Goal: Information Seeking & Learning: Check status

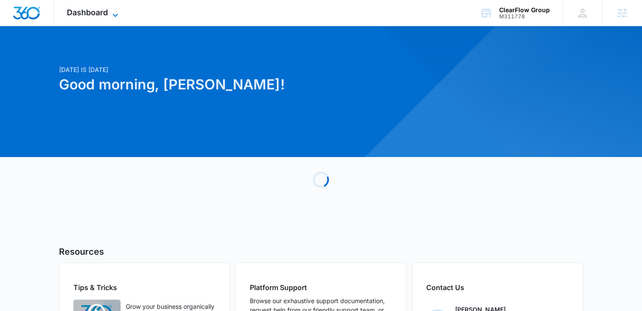
click at [118, 10] on icon at bounding box center [115, 15] width 10 height 10
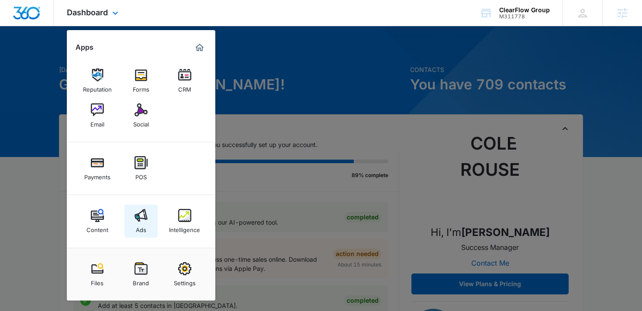
click at [155, 228] on link "Ads" at bounding box center [140, 221] width 33 height 33
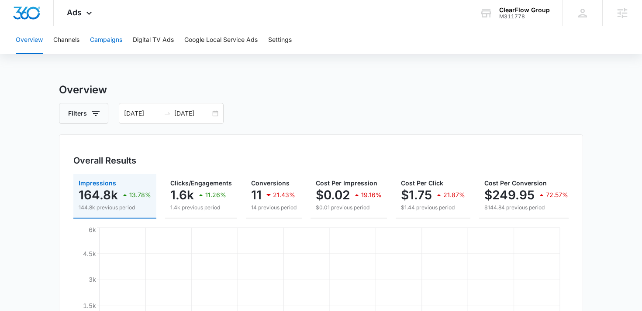
click at [106, 30] on button "Campaigns" at bounding box center [106, 40] width 32 height 28
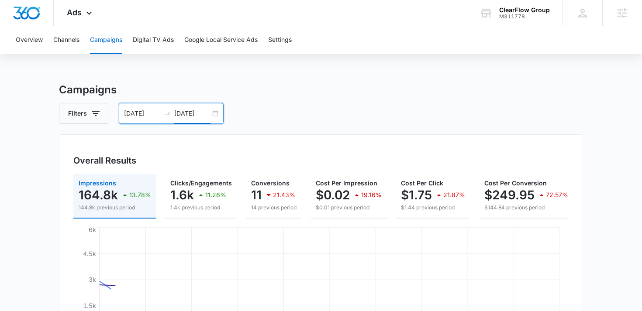
click at [181, 117] on input "[DATE]" at bounding box center [192, 114] width 36 height 10
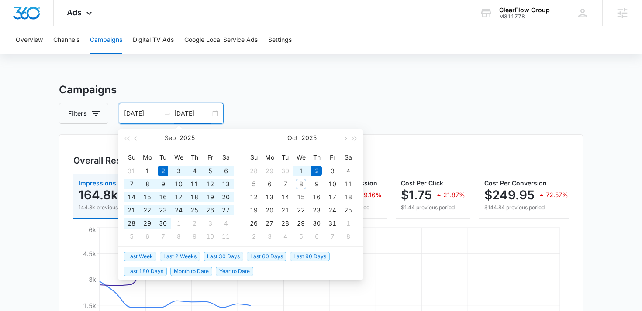
type input "[DATE]"
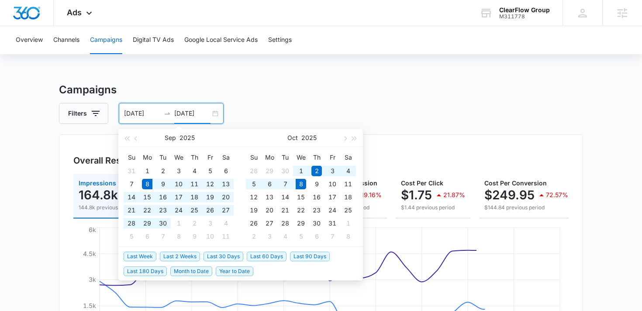
click at [219, 253] on span "Last 30 Days" at bounding box center [223, 257] width 40 height 10
type input "[DATE]"
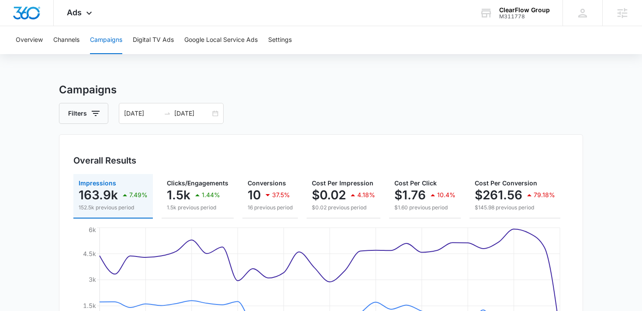
click at [171, 90] on h3 "Campaigns" at bounding box center [321, 90] width 524 height 16
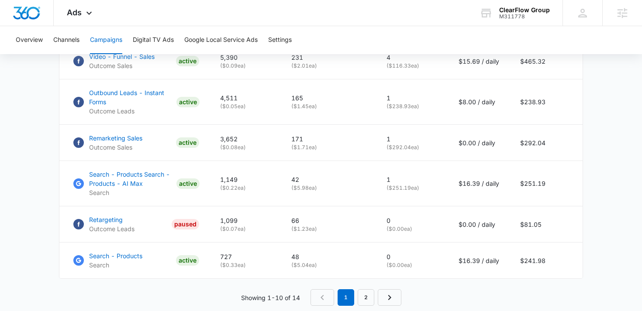
scroll to position [592, 0]
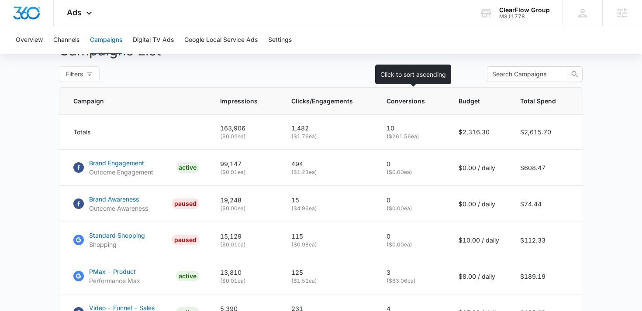
click at [401, 107] on th "Conversions" at bounding box center [412, 101] width 72 height 27
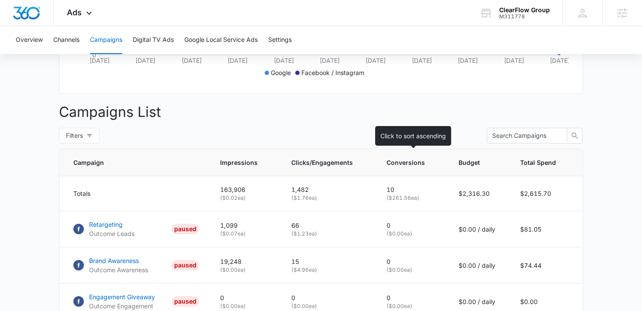
scroll to position [339, 0]
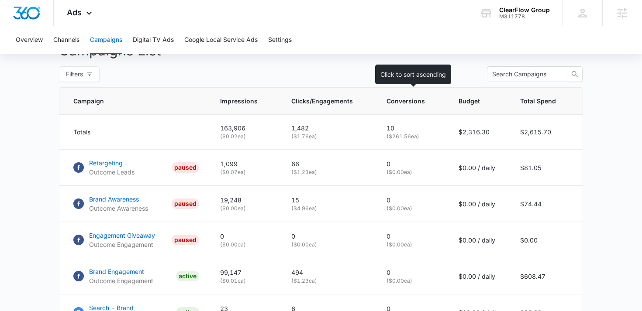
click at [401, 107] on th "Conversions" at bounding box center [412, 101] width 72 height 27
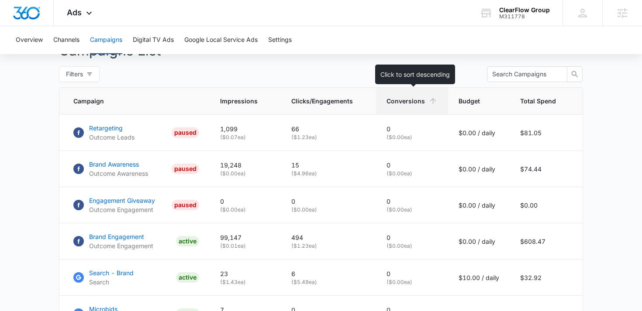
click at [401, 107] on th "Conversions" at bounding box center [412, 101] width 72 height 27
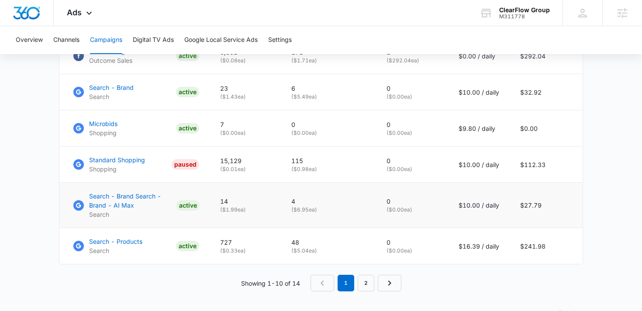
scroll to position [612, 0]
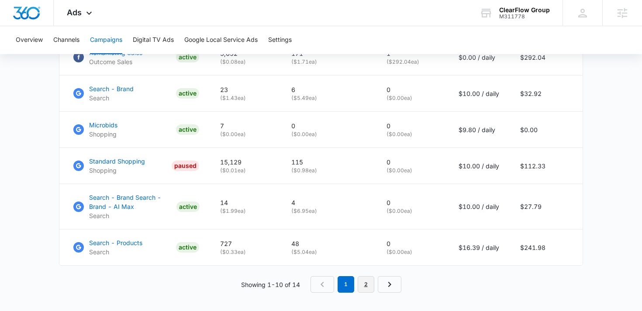
click at [368, 283] on link "2" at bounding box center [366, 284] width 17 height 17
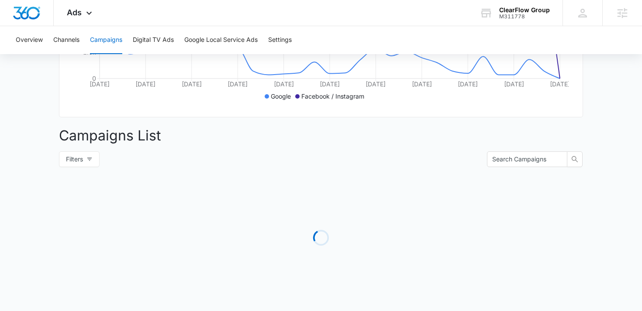
scroll to position [368, 0]
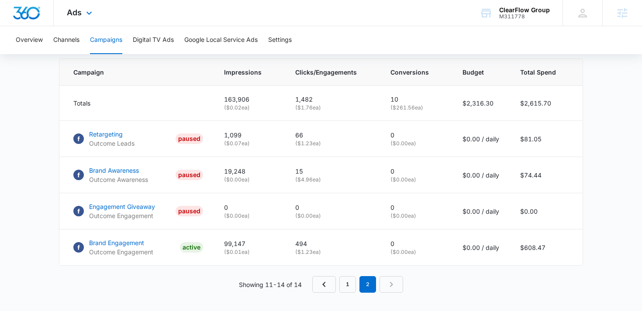
click at [70, 4] on div "Ads Apps Reputation Forms CRM Email Social Payments POS Content Ads Intelligenc…" at bounding box center [81, 13] width 54 height 26
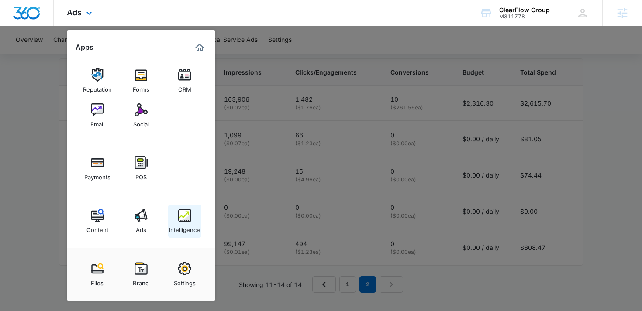
click at [181, 214] on img at bounding box center [184, 215] width 13 height 13
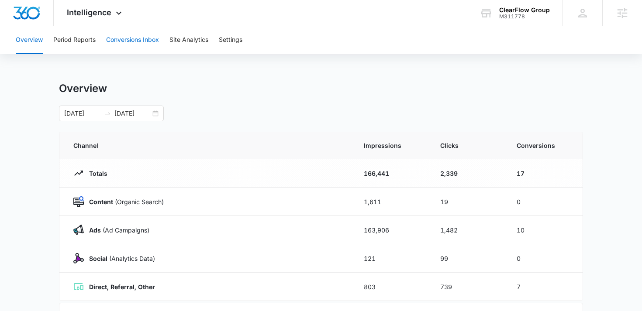
click at [126, 41] on button "Conversions Inbox" at bounding box center [132, 40] width 53 height 28
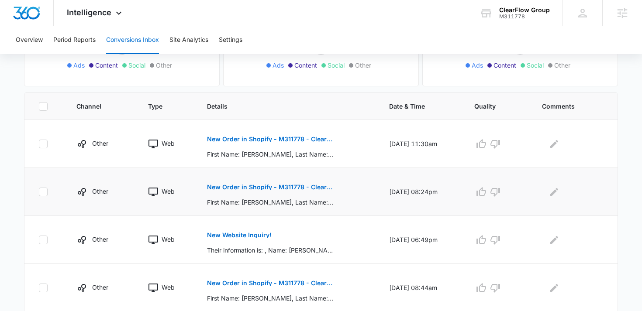
scroll to position [162, 0]
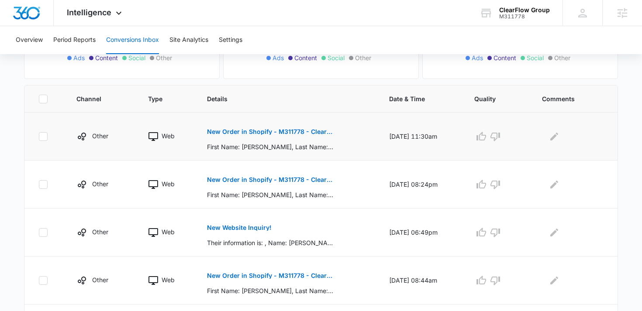
click at [252, 129] on p "New Order in Shopify - M311778 - ClearFlow Group" at bounding box center [270, 132] width 127 height 6
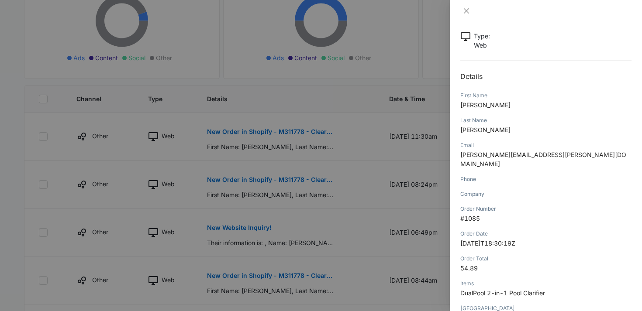
scroll to position [63, 0]
click at [477, 263] on span "54.89" at bounding box center [468, 266] width 17 height 7
copy span "54.89"
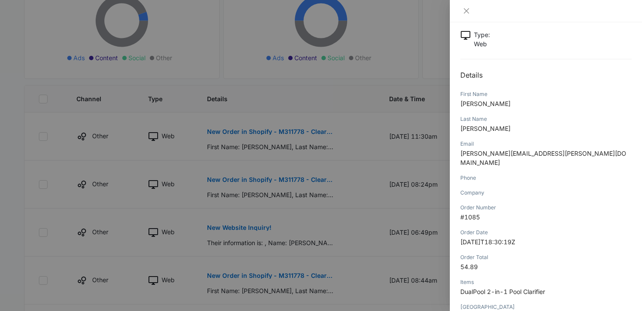
click at [373, 243] on div at bounding box center [321, 155] width 642 height 311
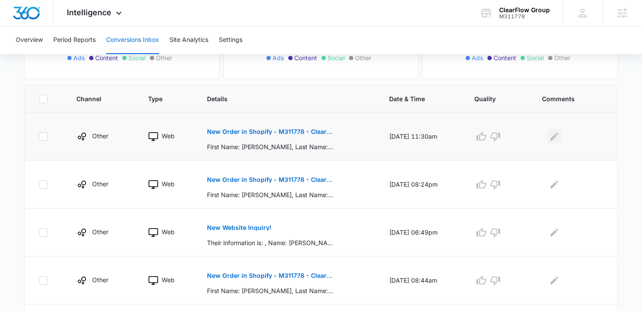
click at [552, 139] on icon "Edit Comments" at bounding box center [554, 136] width 10 height 10
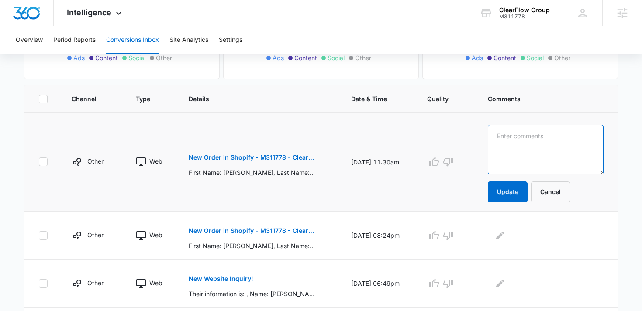
click at [552, 139] on textarea at bounding box center [546, 150] width 116 height 50
paste textarea "54.89"
type textarea "54.89"
click at [249, 223] on button "New Order in Shopify - M311778 - ClearFlow Group" at bounding box center [252, 230] width 127 height 21
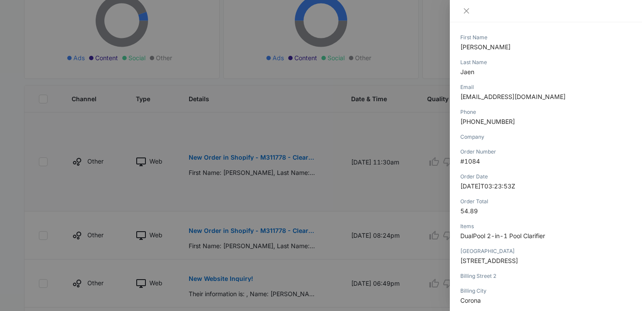
scroll to position [126, 0]
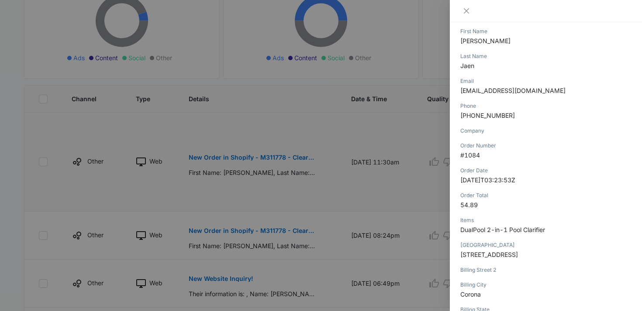
click at [476, 202] on span "54.89" at bounding box center [468, 204] width 17 height 7
copy span "54.89"
click at [407, 223] on div at bounding box center [321, 155] width 642 height 311
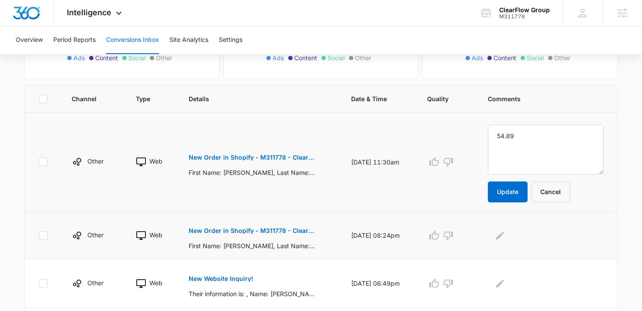
click at [521, 242] on div at bounding box center [546, 236] width 116 height 14
click at [505, 239] on icon "Edit Comments" at bounding box center [500, 235] width 10 height 10
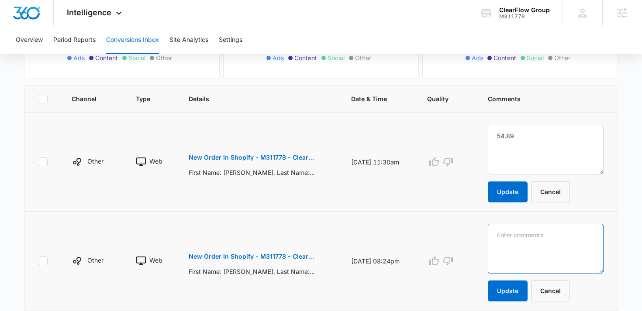
click at [518, 239] on textarea at bounding box center [546, 249] width 116 height 50
paste textarea "54.89"
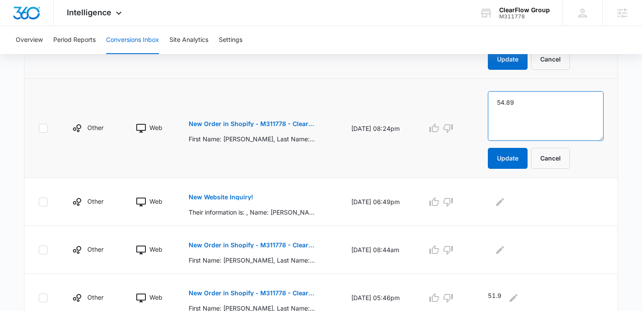
scroll to position [316, 0]
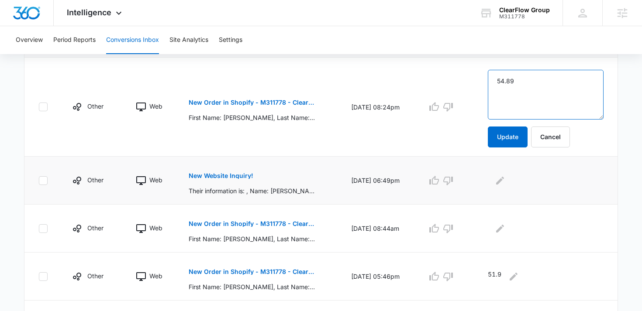
type textarea "54.89"
click at [224, 171] on button "New Website Inquiry!" at bounding box center [221, 175] width 65 height 21
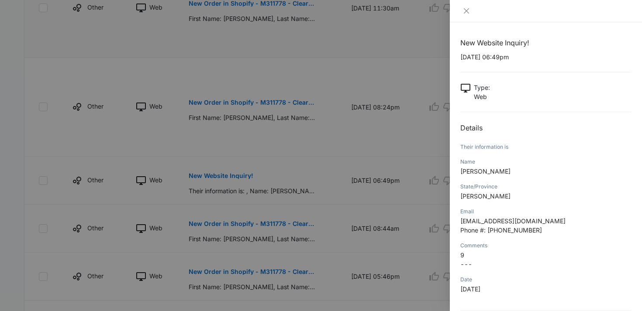
click at [382, 220] on div at bounding box center [321, 155] width 642 height 311
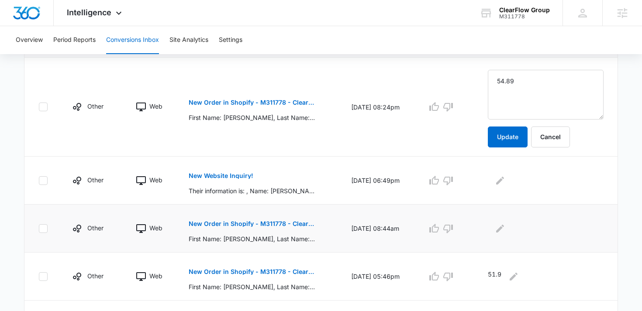
click at [236, 225] on p "New Order in Shopify - M311778 - ClearFlow Group" at bounding box center [252, 224] width 127 height 6
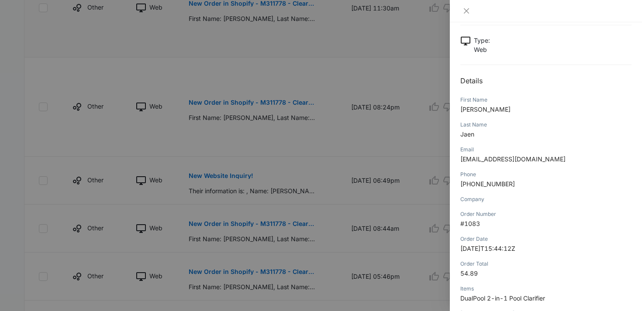
scroll to position [76, 0]
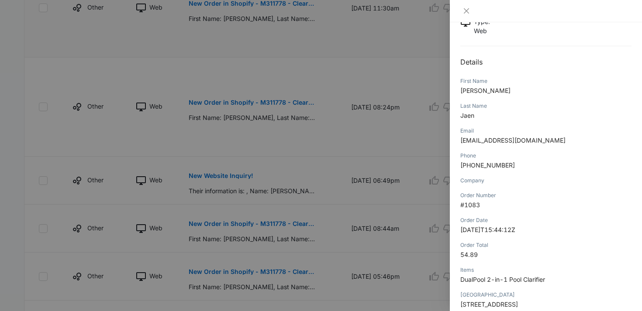
click at [363, 142] on div at bounding box center [321, 155] width 642 height 311
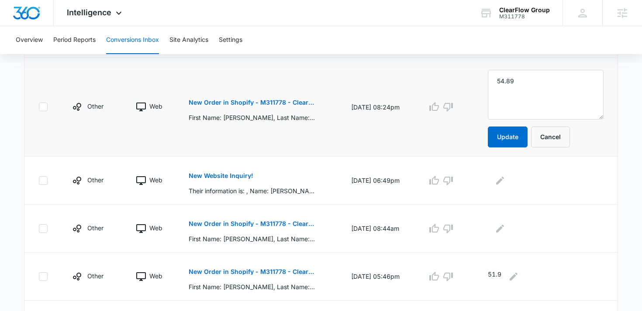
click at [269, 101] on p "New Order in Shopify - M311778 - ClearFlow Group" at bounding box center [252, 103] width 127 height 6
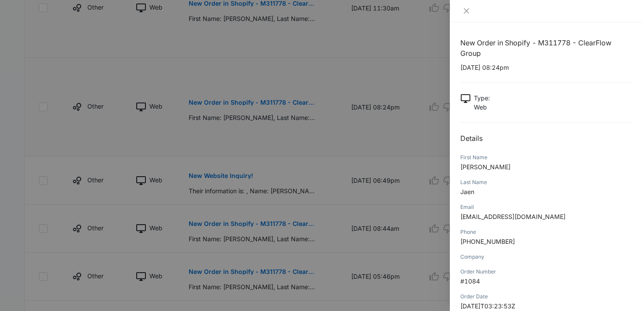
click at [269, 101] on div at bounding box center [321, 155] width 642 height 311
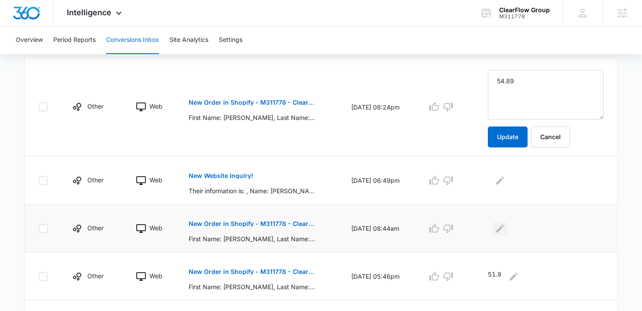
click at [507, 223] on button "Edit Comments" at bounding box center [500, 229] width 14 height 14
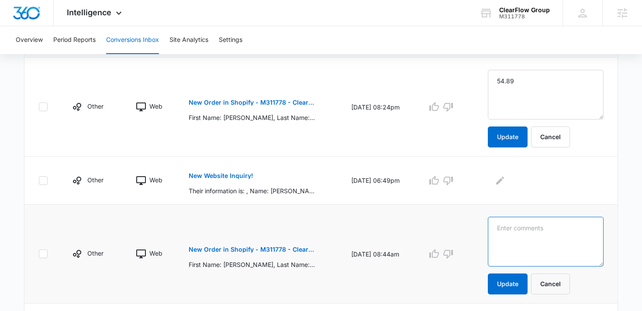
click at [511, 223] on textarea at bounding box center [546, 242] width 116 height 50
paste textarea "54.89"
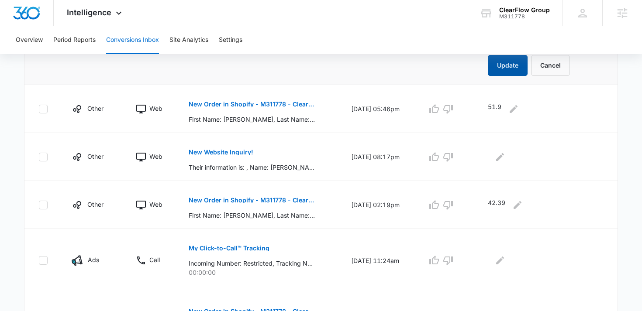
scroll to position [551, 0]
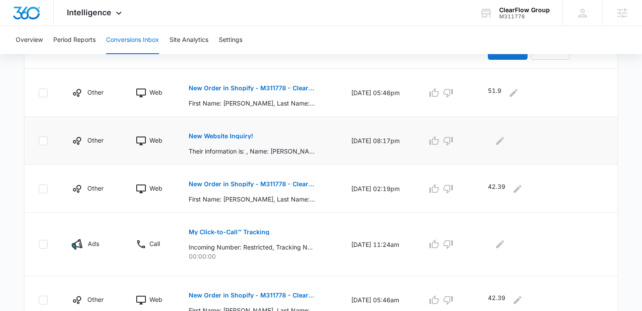
type textarea "54.89"
click at [218, 141] on button "New Website Inquiry!" at bounding box center [221, 136] width 65 height 21
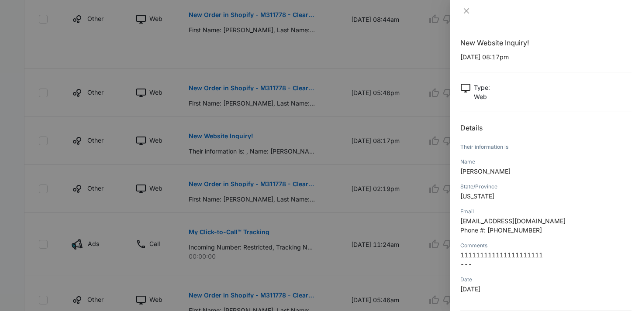
click at [374, 237] on div at bounding box center [321, 155] width 642 height 311
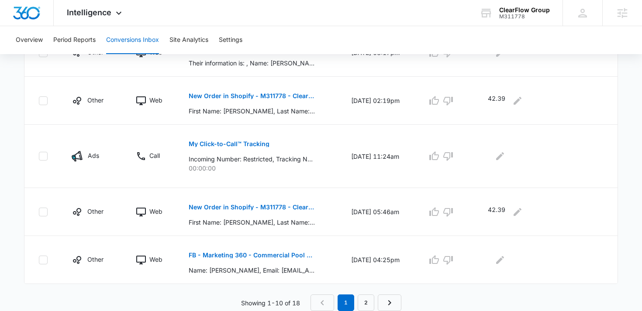
scroll to position [639, 0]
click at [439, 213] on icon "button" at bounding box center [434, 212] width 10 height 10
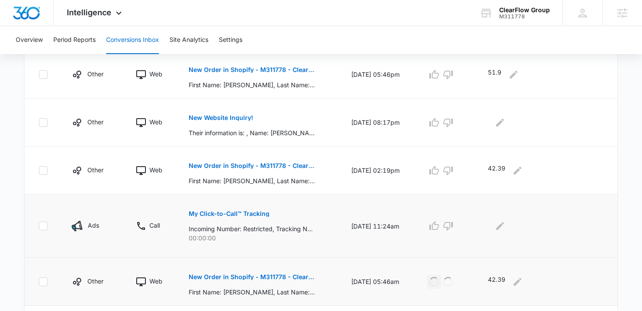
scroll to position [567, 0]
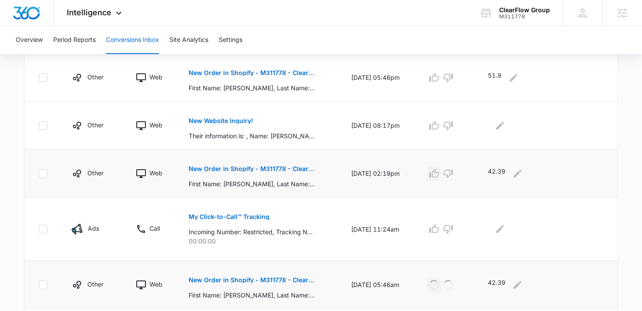
click at [439, 176] on icon "button" at bounding box center [434, 173] width 10 height 9
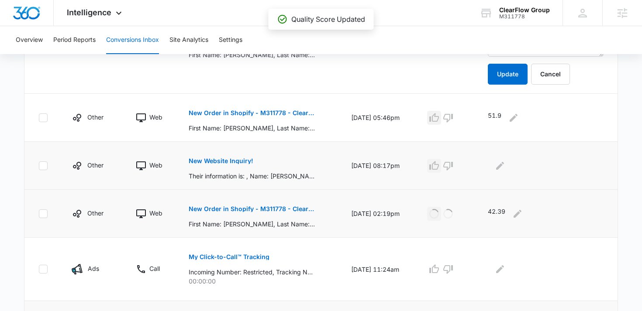
click at [439, 122] on icon "button" at bounding box center [434, 118] width 10 height 10
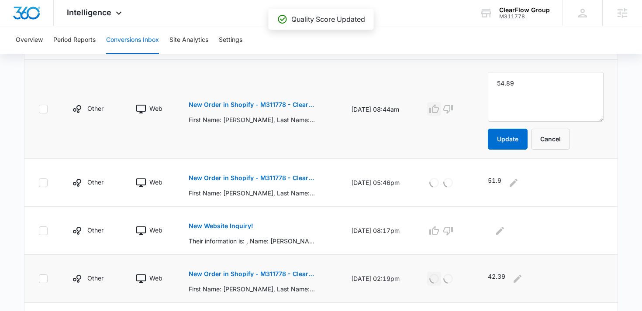
click at [439, 108] on icon "button" at bounding box center [434, 109] width 10 height 10
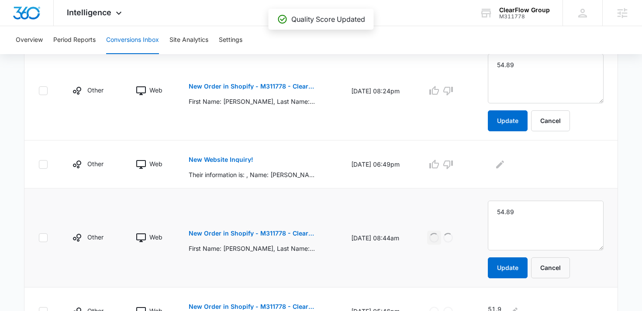
scroll to position [329, 0]
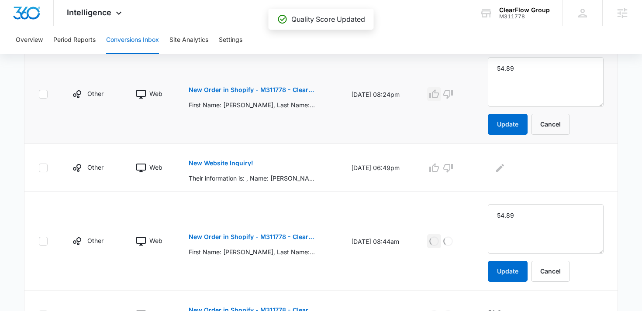
click at [439, 96] on icon "button" at bounding box center [434, 94] width 10 height 10
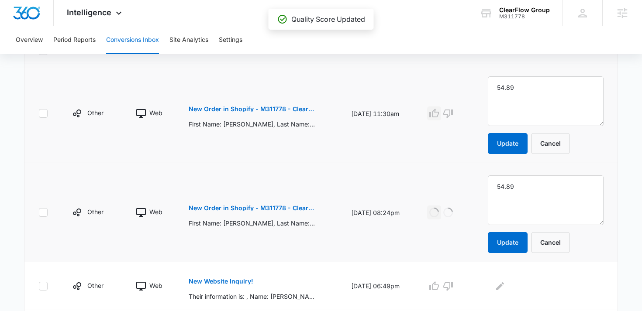
click at [439, 118] on icon "button" at bounding box center [434, 113] width 10 height 10
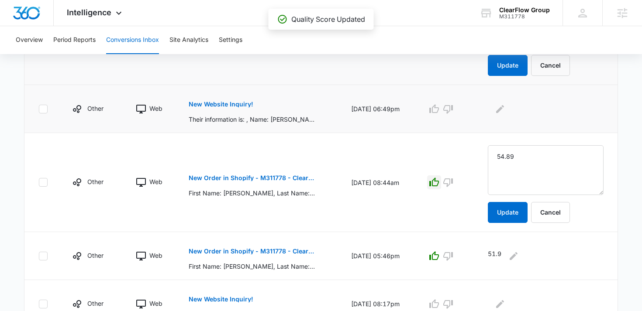
scroll to position [385, 0]
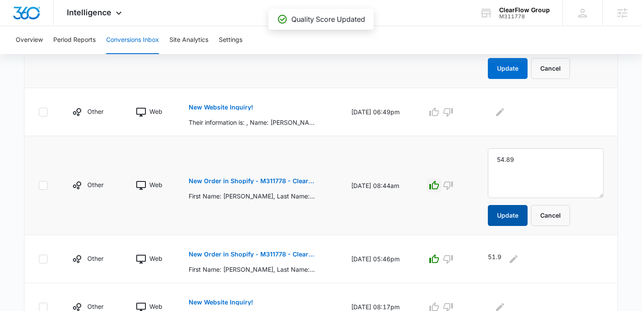
click at [507, 223] on button "Update" at bounding box center [508, 215] width 40 height 21
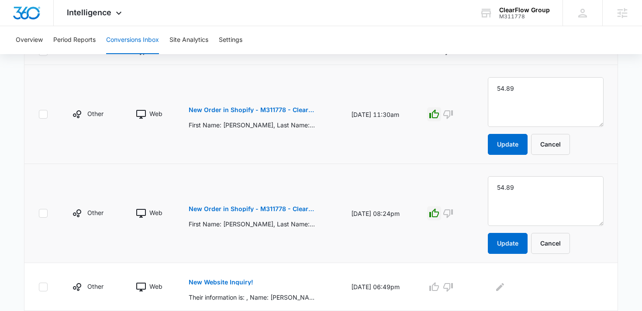
scroll to position [196, 0]
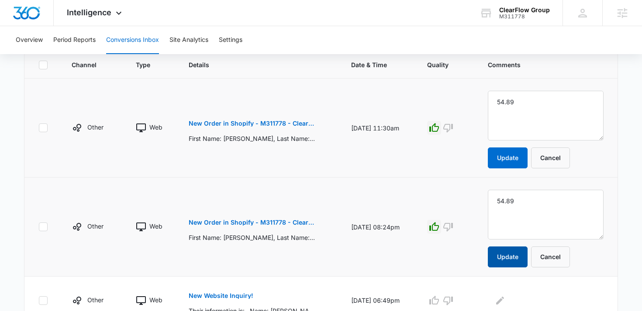
click at [520, 255] on button "Update" at bounding box center [508, 257] width 40 height 21
click at [519, 153] on button "Update" at bounding box center [508, 158] width 40 height 21
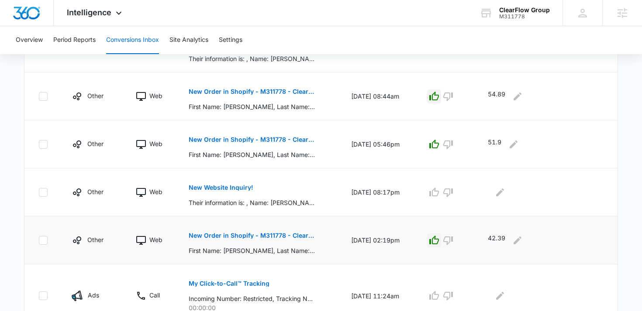
scroll to position [349, 0]
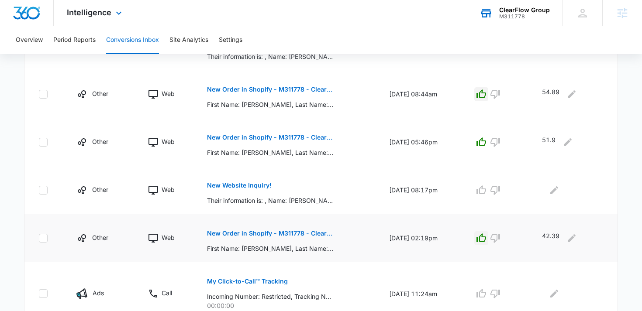
click at [499, 17] on div "ClearFlow Group M311778 Your Accounts View All" at bounding box center [514, 13] width 96 height 26
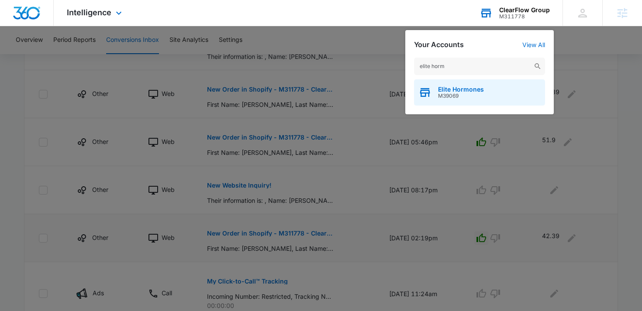
type input "elite horm"
click at [474, 93] on span "Elite Hormones" at bounding box center [461, 89] width 46 height 7
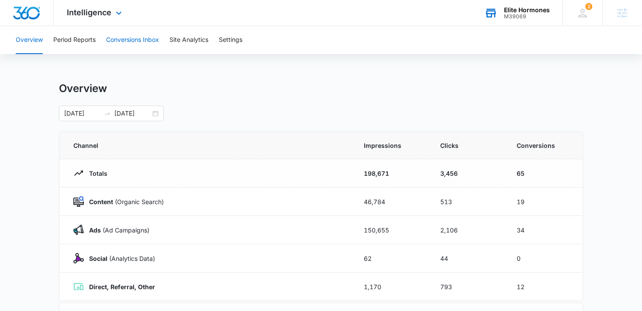
click at [148, 39] on button "Conversions Inbox" at bounding box center [132, 40] width 53 height 28
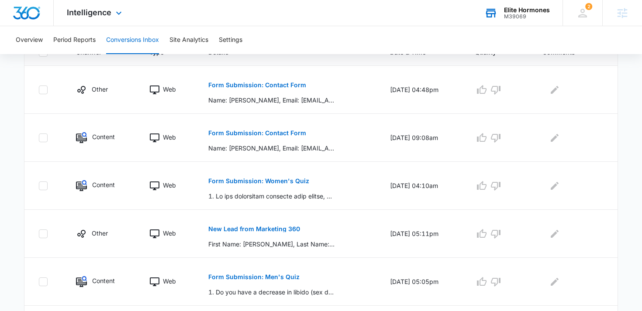
scroll to position [210, 0]
click at [100, 17] on div "Intelligence Apps Reputation Websites Forms CRM Email Social Shop Payments POS …" at bounding box center [95, 13] width 83 height 26
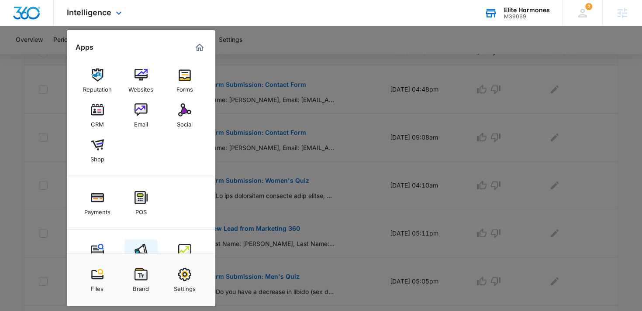
click at [148, 242] on link "Ads" at bounding box center [140, 256] width 33 height 33
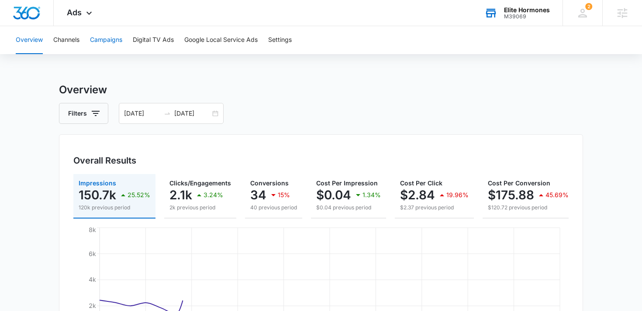
click at [117, 32] on button "Campaigns" at bounding box center [106, 40] width 32 height 28
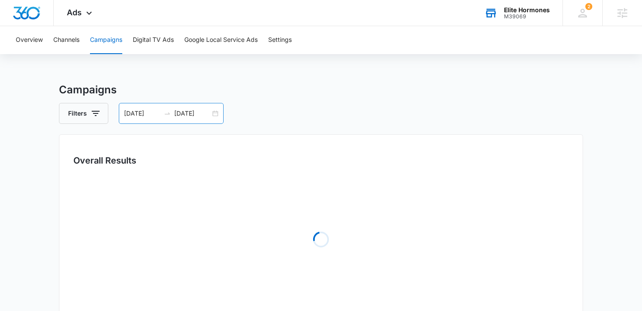
click at [198, 116] on input "10/07/2025" at bounding box center [192, 114] width 36 height 10
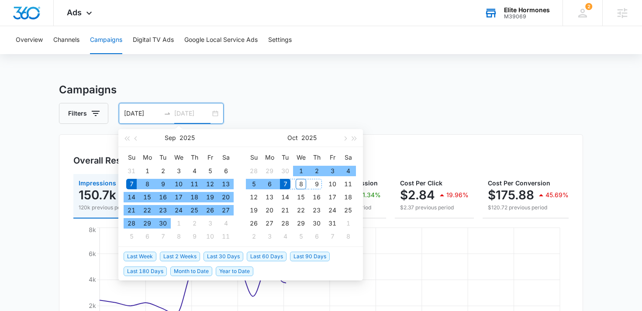
type input "10/07/2025"
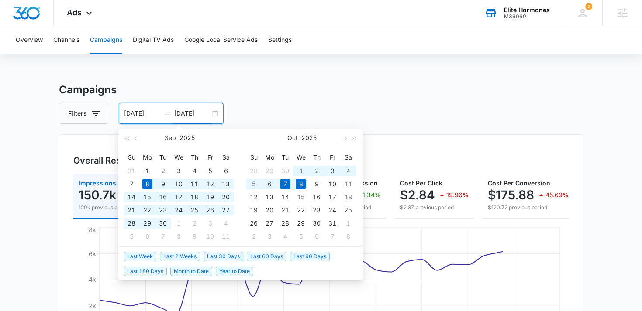
click at [218, 253] on span "Last 30 Days" at bounding box center [223, 257] width 40 height 10
type input "[DATE]"
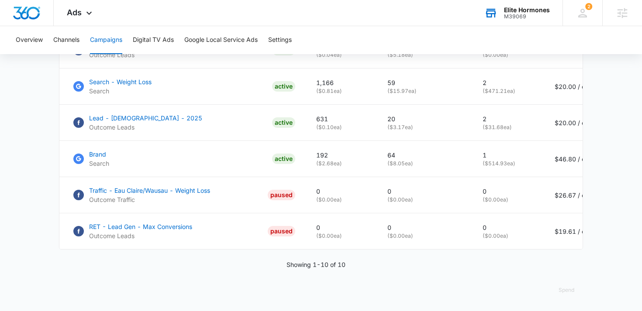
scroll to position [638, 0]
click at [506, 15] on div "M39069" at bounding box center [527, 17] width 46 height 6
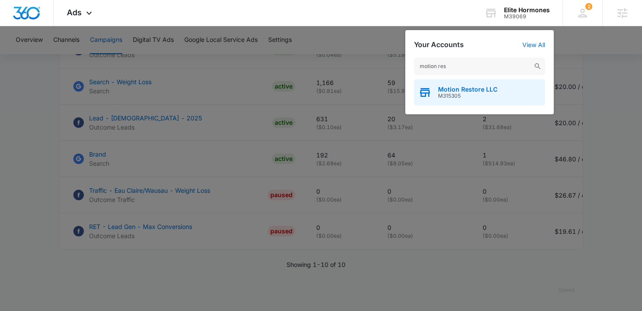
type input "motion res"
click at [462, 97] on span "M315305" at bounding box center [467, 96] width 59 height 6
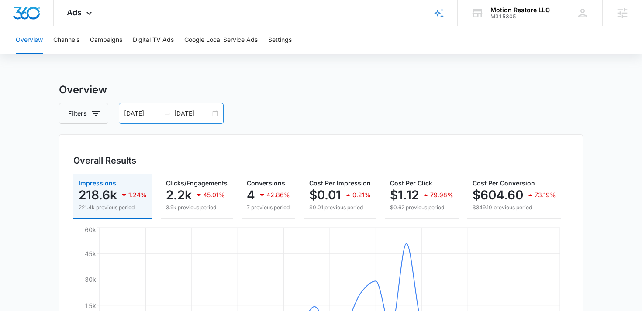
click at [196, 116] on input "10/07/2025" at bounding box center [192, 114] width 36 height 10
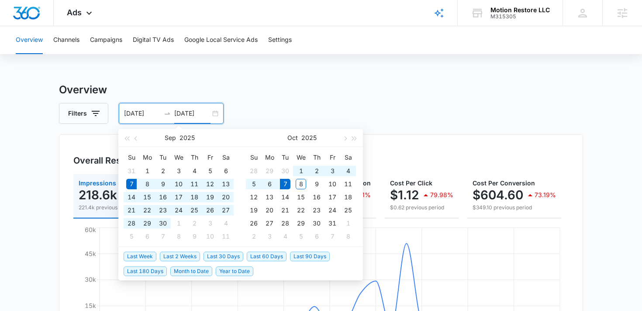
type input "10/07/2025"
click at [213, 254] on span "Last 30 Days" at bounding box center [223, 257] width 40 height 10
type input "[DATE]"
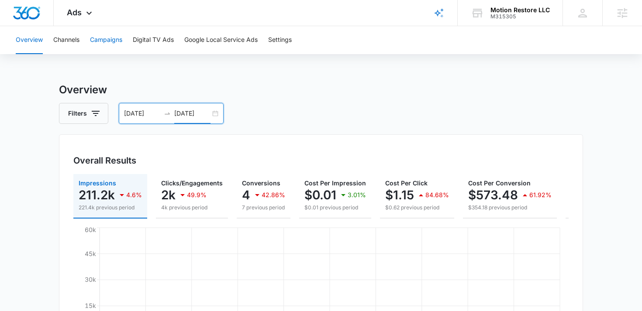
click at [110, 47] on button "Campaigns" at bounding box center [106, 40] width 32 height 28
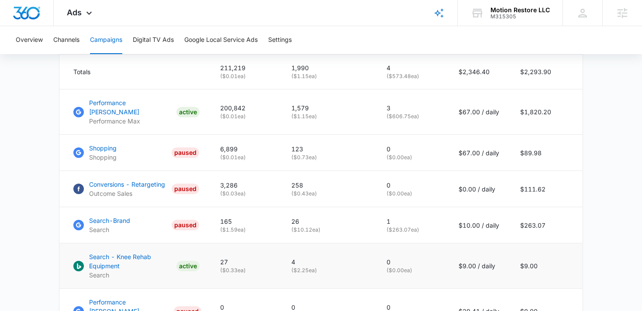
scroll to position [400, 0]
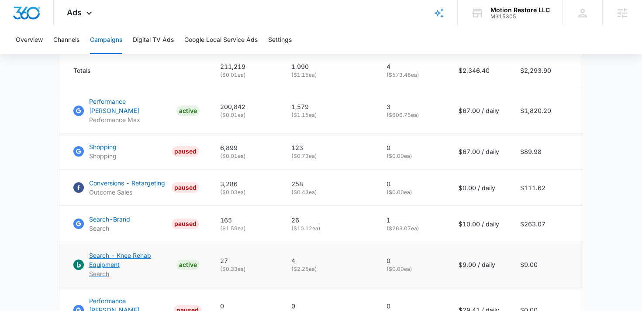
click at [116, 251] on p "Search - Knee Rehab Equipment" at bounding box center [131, 260] width 84 height 18
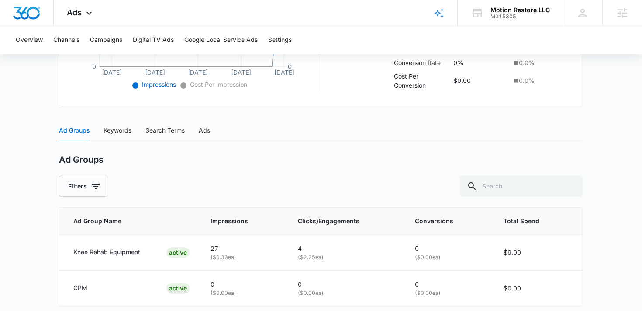
scroll to position [316, 0]
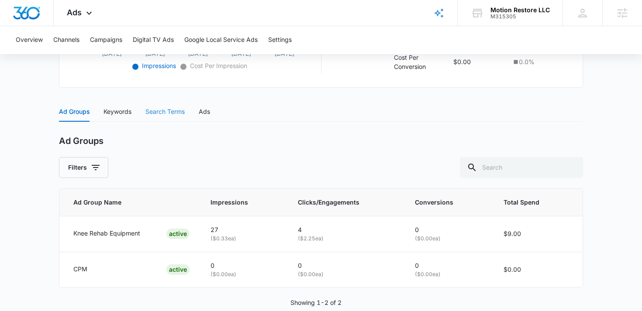
click at [163, 105] on div "Search Terms" at bounding box center [164, 112] width 39 height 20
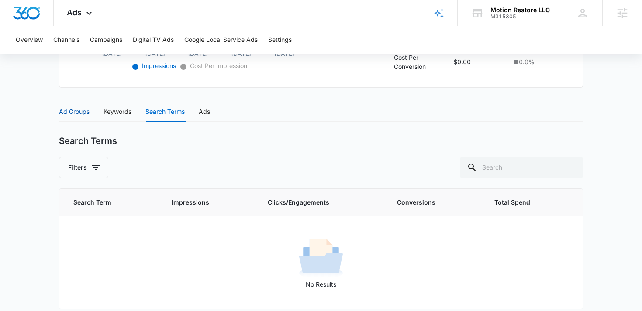
click at [80, 113] on div "Ad Groups" at bounding box center [74, 112] width 31 height 10
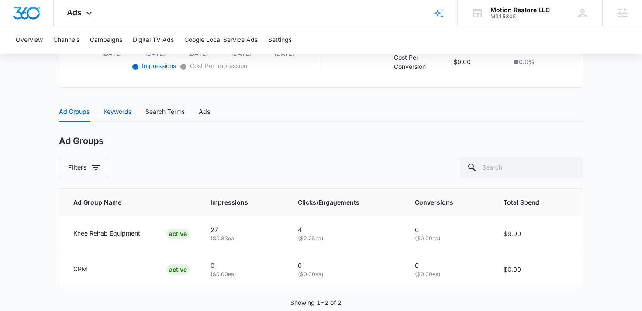
click at [112, 112] on div "Keywords" at bounding box center [117, 112] width 28 height 10
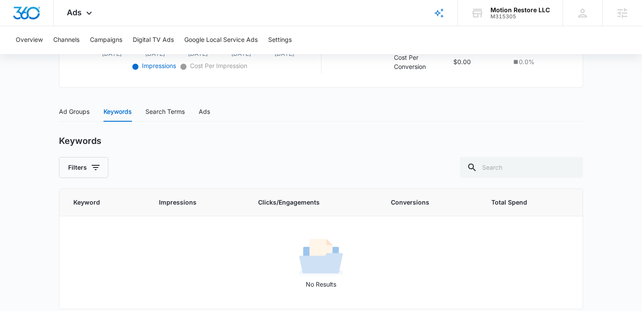
scroll to position [324, 0]
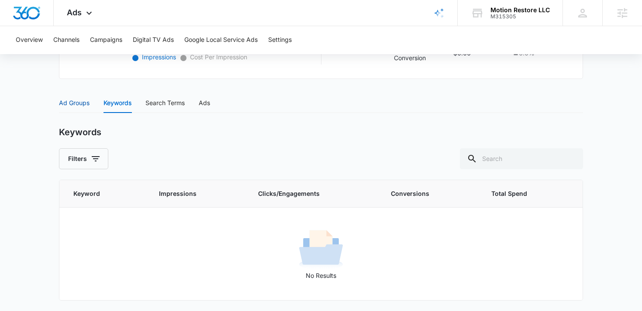
click at [83, 107] on div "Ad Groups" at bounding box center [74, 103] width 31 height 10
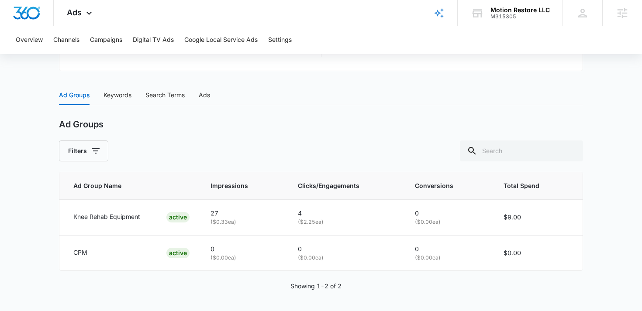
scroll to position [333, 0]
click at [174, 95] on div "Search Terms" at bounding box center [164, 94] width 39 height 10
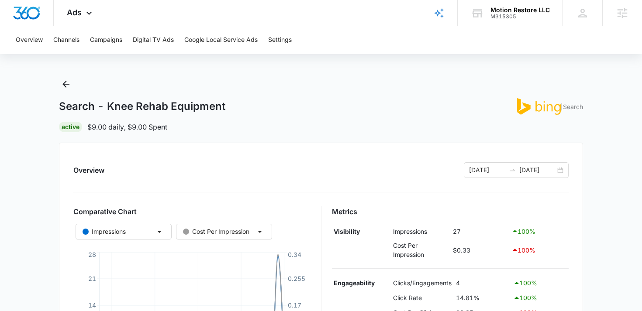
scroll to position [0, 0]
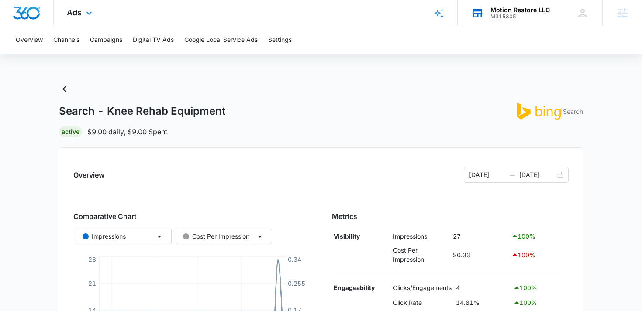
click at [494, 20] on div "Motion Restore LLC M315305 Your Accounts View All" at bounding box center [509, 13] width 105 height 26
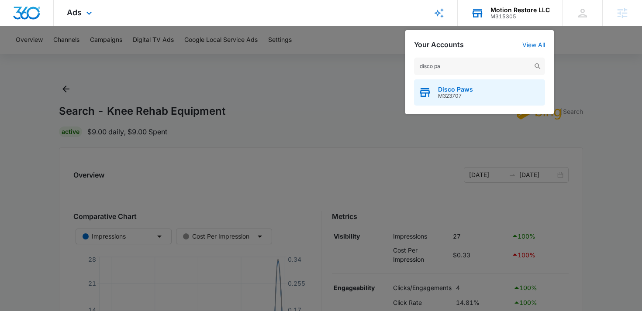
type input "disco pa"
click at [466, 93] on span "M323707" at bounding box center [455, 96] width 35 height 6
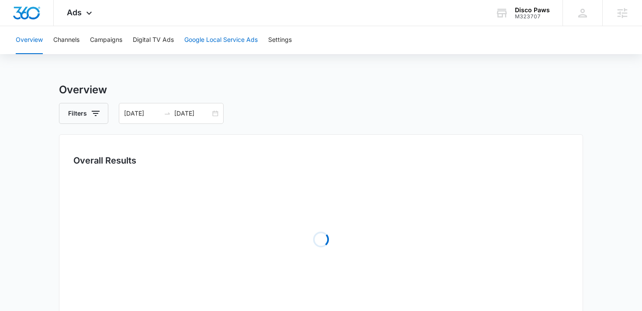
click at [228, 38] on button "Google Local Service Ads" at bounding box center [220, 40] width 73 height 28
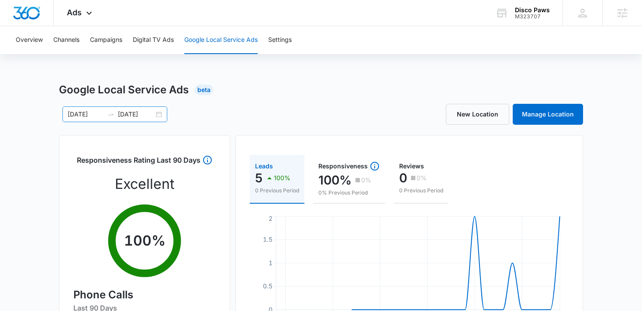
click at [141, 119] on input "[DATE]" at bounding box center [136, 115] width 36 height 10
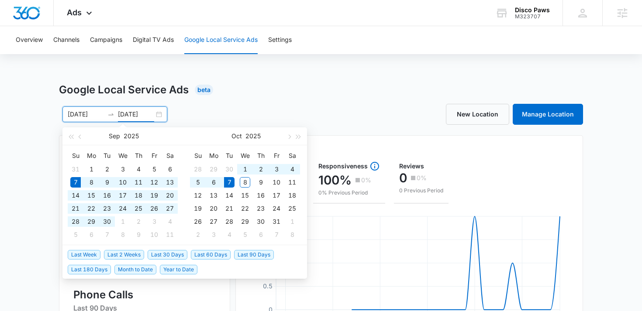
type input "[DATE]"
click at [172, 251] on span "Last 30 Days" at bounding box center [168, 255] width 40 height 10
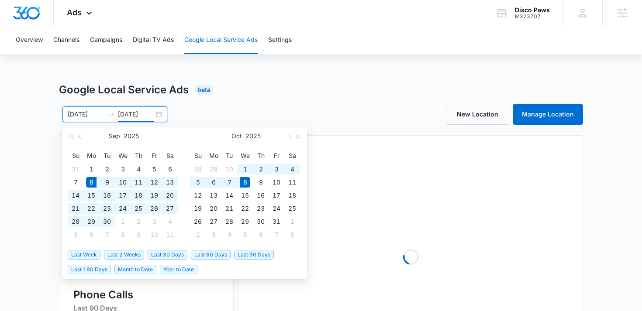
type input "[DATE]"
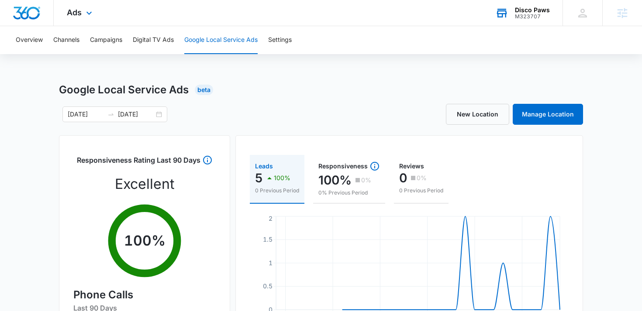
click at [539, 17] on div "M323707" at bounding box center [532, 17] width 35 height 6
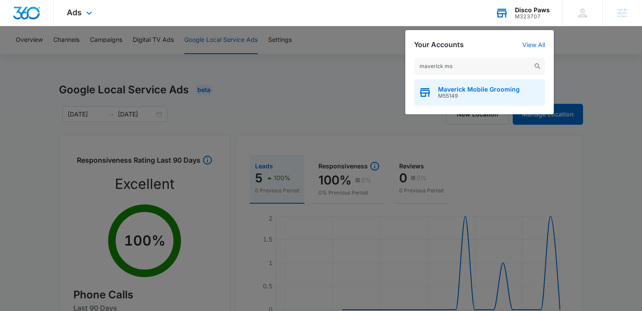
type input "maverick mo"
click at [475, 89] on span "Maverick Mobile Grooming" at bounding box center [479, 89] width 82 height 7
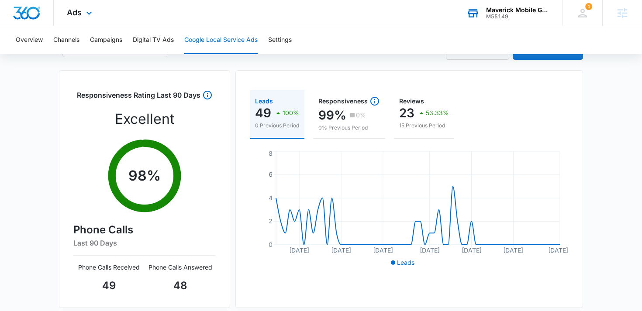
scroll to position [64, 0]
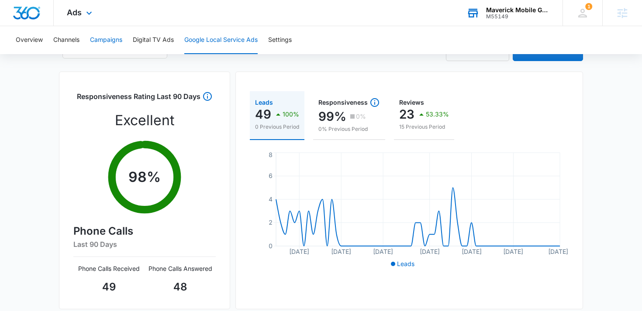
click at [110, 36] on button "Campaigns" at bounding box center [106, 40] width 32 height 28
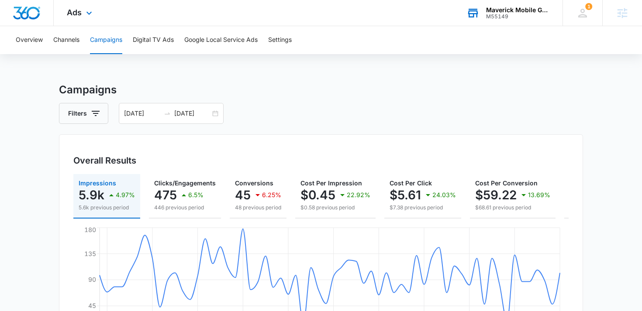
scroll to position [4, 0]
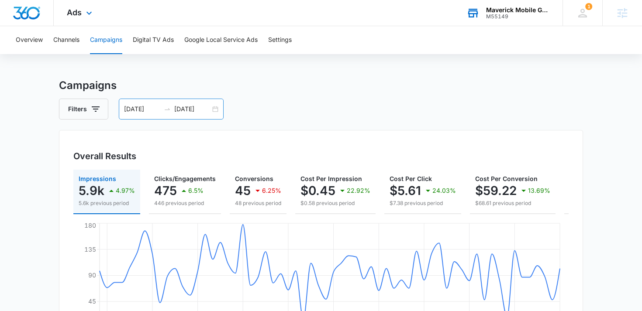
click at [199, 101] on div "07/23/2025 09/22/2025" at bounding box center [171, 109] width 105 height 21
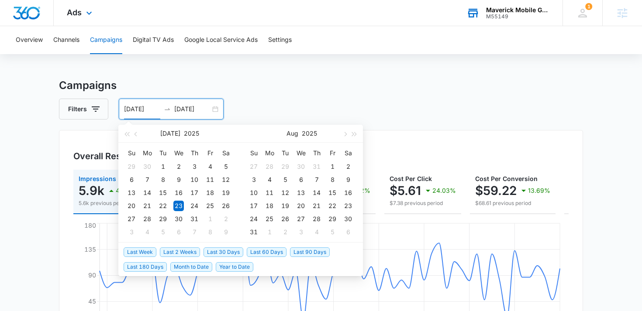
click at [223, 256] on span "Last 30 Days" at bounding box center [223, 253] width 40 height 10
type input "09/08/2025"
type input "10/08/2025"
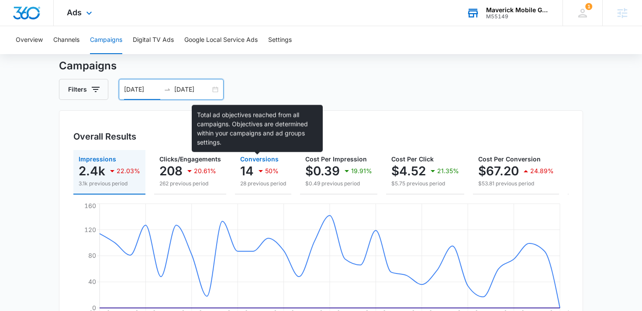
scroll to position [23, 0]
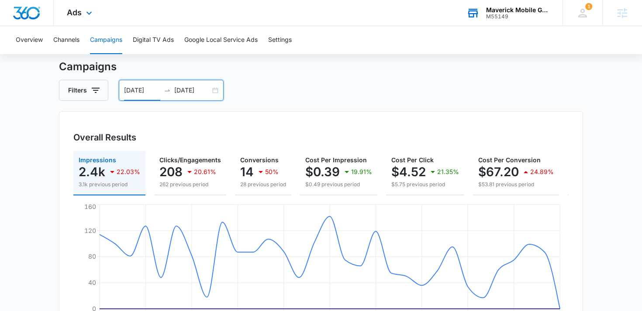
click at [330, 95] on div "Filters 09/08/2025 10/08/2025" at bounding box center [321, 90] width 524 height 21
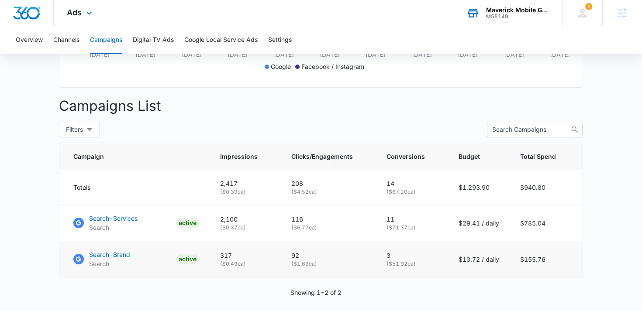
scroll to position [279, 0]
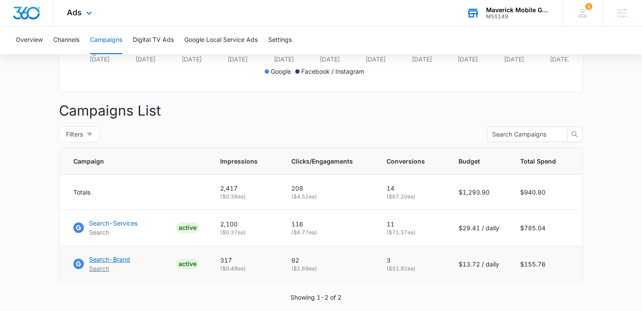
click at [118, 261] on p "Search-Brand" at bounding box center [109, 259] width 41 height 9
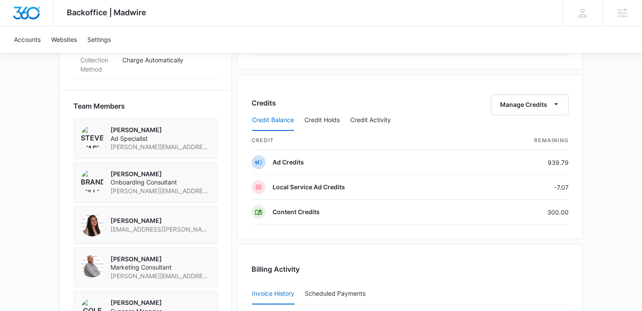
scroll to position [603, 0]
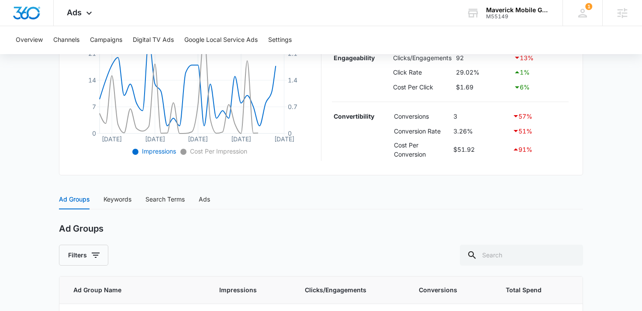
scroll to position [298, 0]
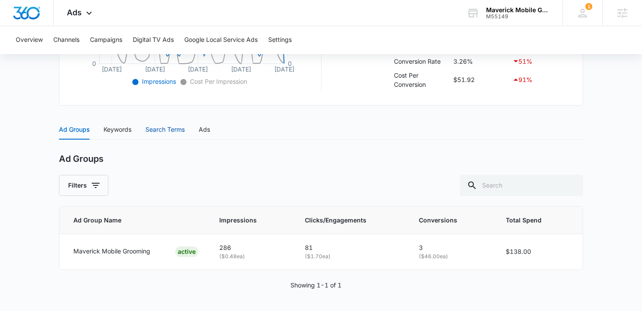
click at [173, 126] on div "Search Terms" at bounding box center [164, 130] width 39 height 10
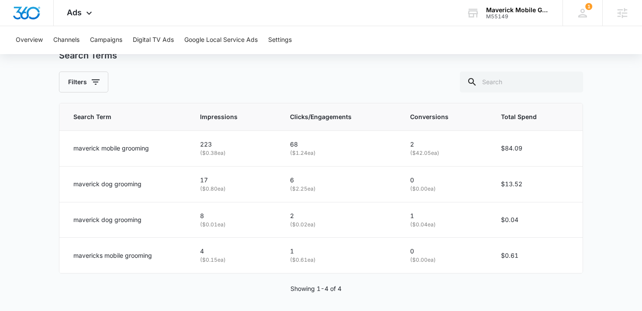
scroll to position [405, 0]
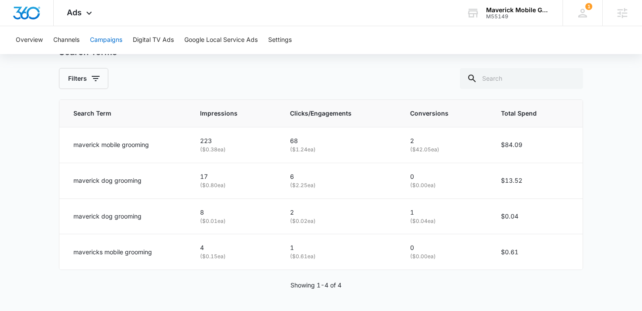
click at [111, 43] on button "Campaigns" at bounding box center [106, 40] width 32 height 28
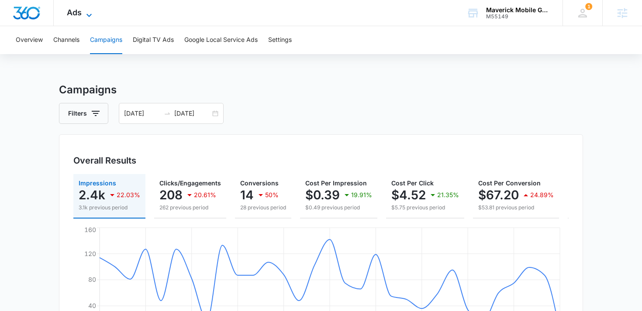
click at [85, 16] on icon at bounding box center [89, 15] width 10 height 10
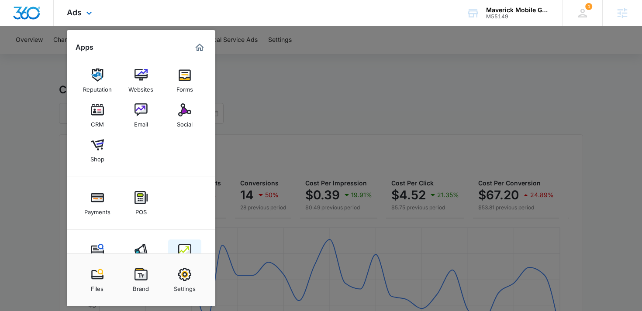
click at [193, 249] on link "Intelligence" at bounding box center [184, 256] width 33 height 33
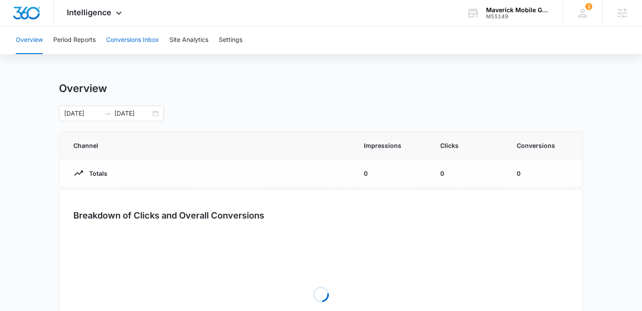
click at [110, 40] on button "Conversions Inbox" at bounding box center [132, 40] width 53 height 28
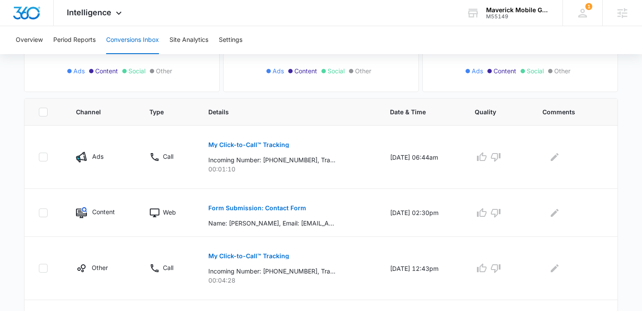
scroll to position [153, 0]
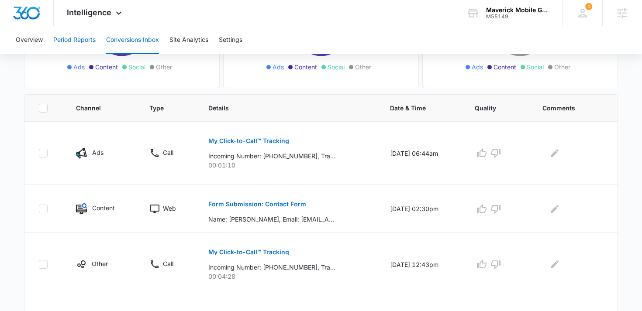
click at [76, 32] on button "Period Reports" at bounding box center [74, 40] width 42 height 28
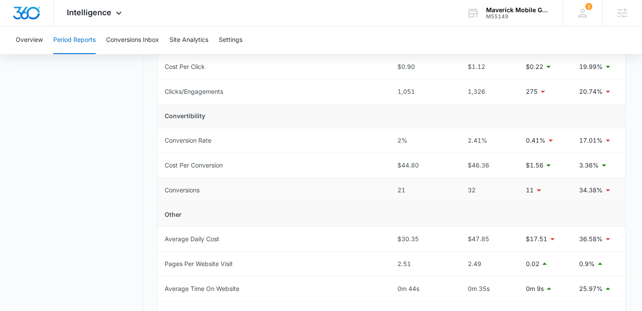
scroll to position [248, 0]
click at [95, 2] on div "Intelligence Apps Reputation Websites Forms CRM Email Social Shop Payments POS …" at bounding box center [95, 13] width 83 height 26
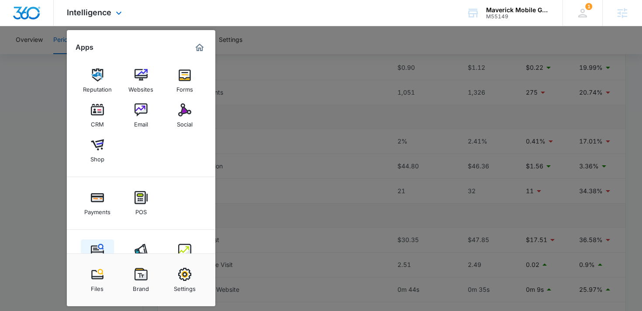
click at [106, 246] on link "Content" at bounding box center [97, 256] width 33 height 33
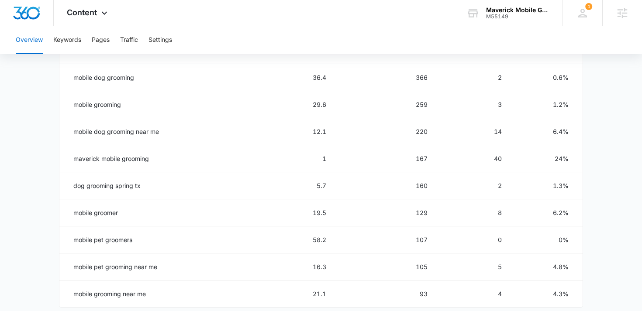
scroll to position [502, 0]
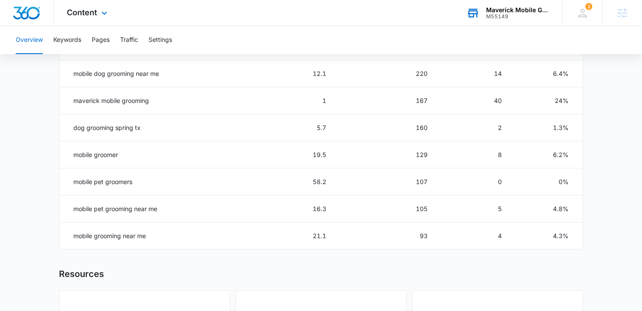
click at [513, 17] on div "M55149" at bounding box center [518, 17] width 64 height 6
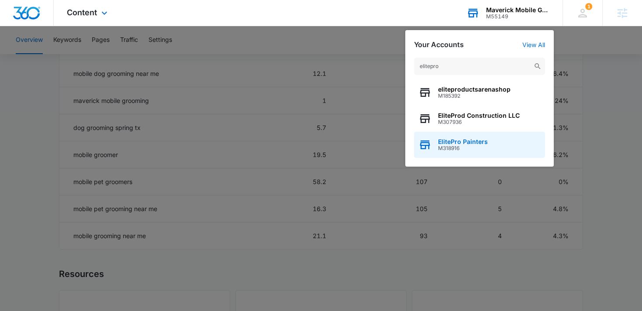
type input "elitepro"
click at [445, 134] on div "ElitePro Painters M318916" at bounding box center [479, 145] width 131 height 26
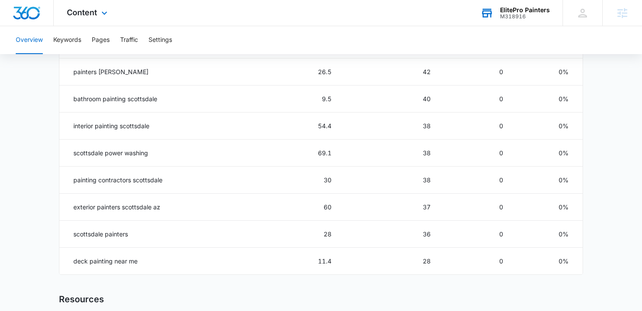
scroll to position [478, 0]
click at [91, 9] on span "Content" at bounding box center [82, 12] width 30 height 9
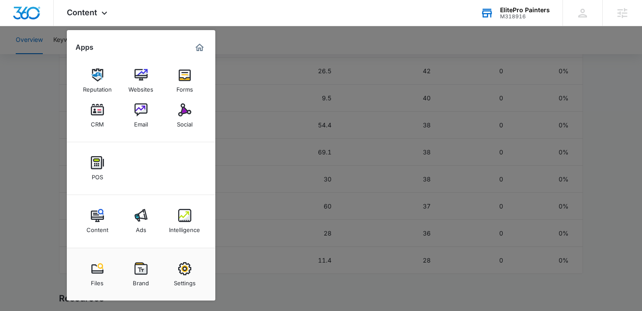
click at [234, 180] on div at bounding box center [321, 155] width 642 height 311
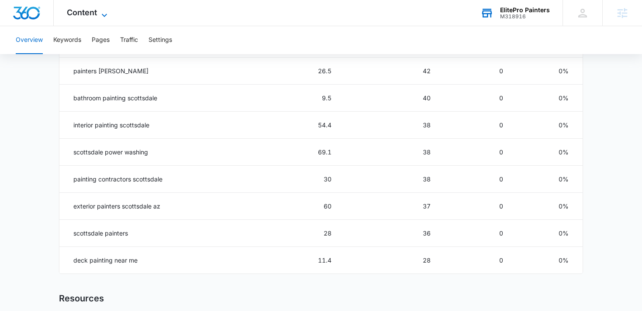
click at [96, 15] on span "Content" at bounding box center [82, 12] width 30 height 9
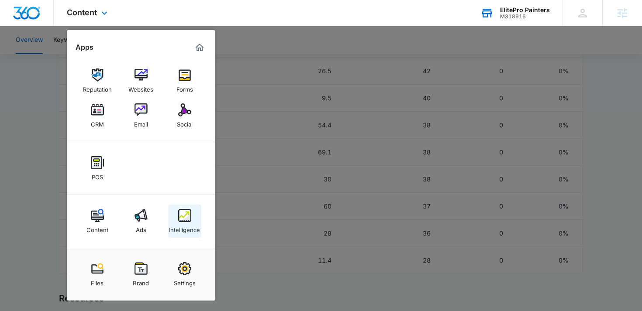
click at [185, 226] on div "Intelligence" at bounding box center [184, 227] width 31 height 11
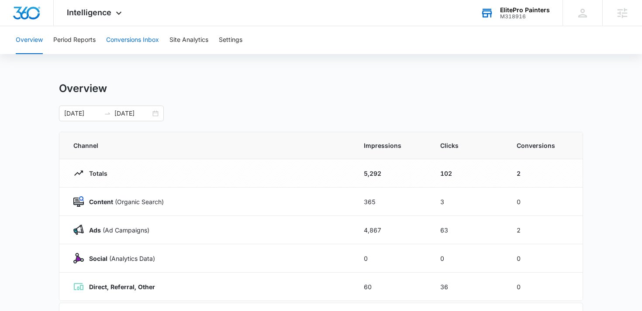
click at [123, 41] on button "Conversions Inbox" at bounding box center [132, 40] width 53 height 28
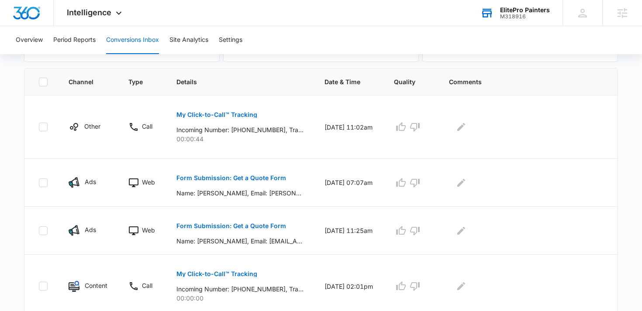
scroll to position [185, 0]
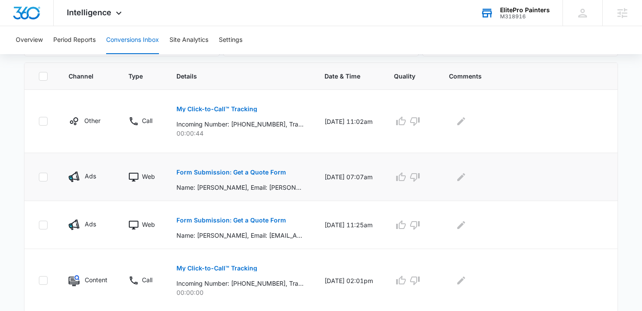
click at [206, 167] on button "Form Submission: Get a Quote Form" at bounding box center [231, 172] width 110 height 21
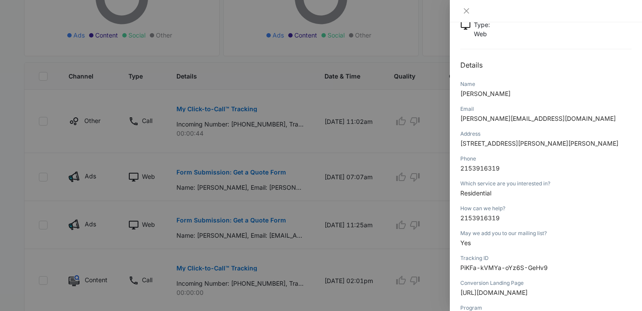
scroll to position [63, 0]
click at [304, 164] on div at bounding box center [321, 155] width 642 height 311
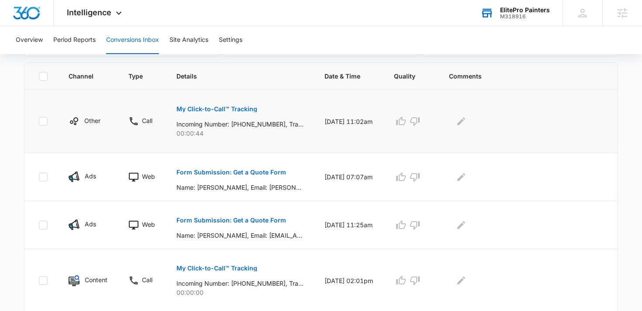
click at [239, 114] on button "My Click-to-Call™ Tracking" at bounding box center [216, 109] width 81 height 21
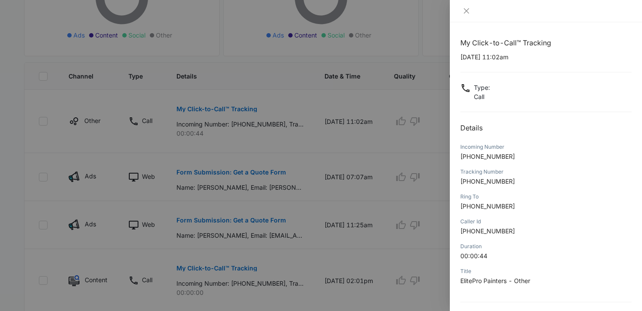
scroll to position [76, 0]
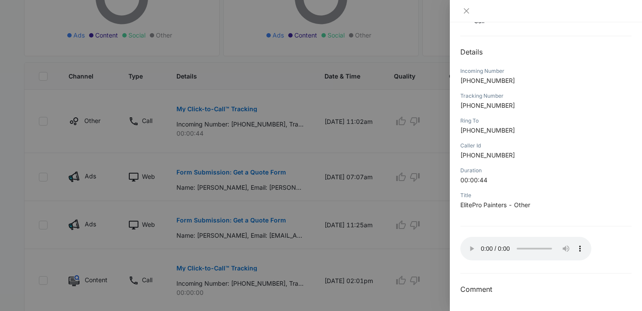
click at [202, 96] on div at bounding box center [321, 155] width 642 height 311
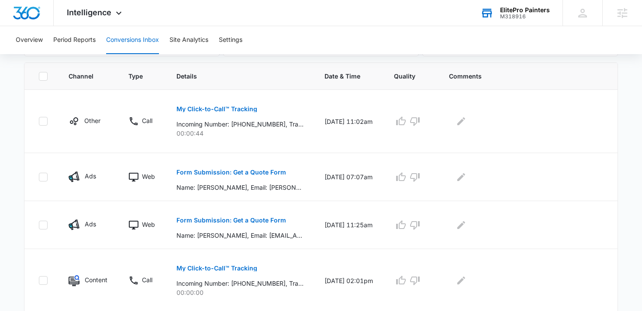
scroll to position [0, 0]
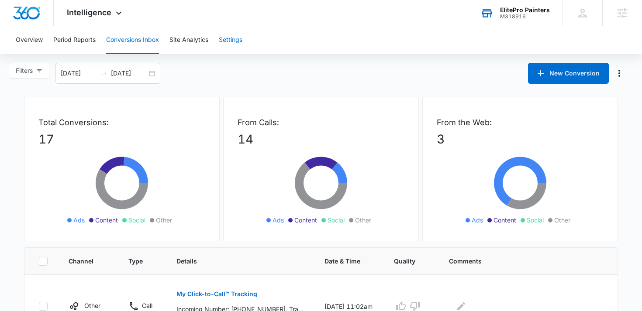
click at [226, 44] on button "Settings" at bounding box center [231, 40] width 24 height 28
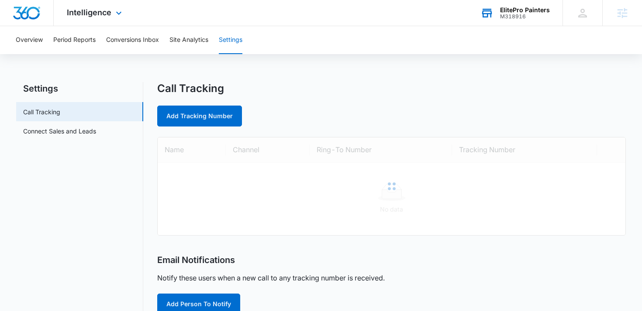
click at [86, 18] on div "Intelligence Apps Reputation Websites Forms CRM Email Social POS Content Ads In…" at bounding box center [95, 13] width 83 height 26
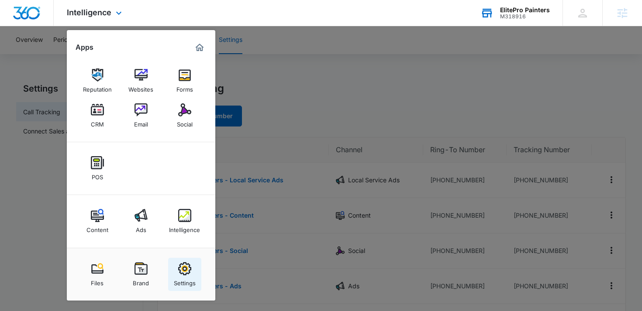
click at [184, 267] on img at bounding box center [184, 268] width 13 height 13
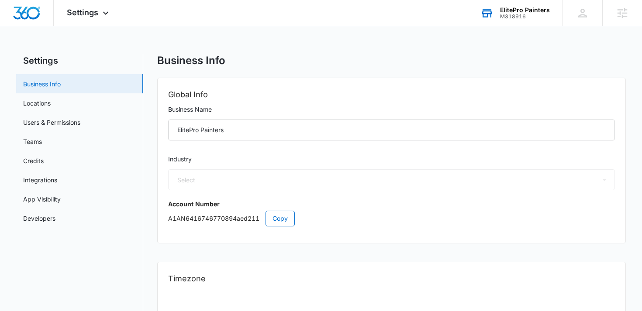
select select "9"
select select "US"
select select "America/Denver"
click at [42, 137] on link "Teams" at bounding box center [32, 141] width 19 height 9
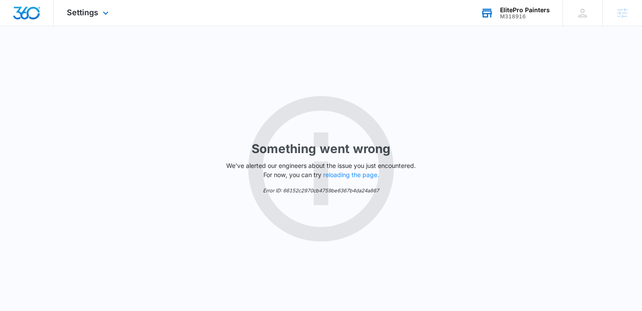
click at [87, 23] on div "Settings Apps Reputation Websites Forms CRM Email Social POS Content Ads Intell…" at bounding box center [89, 13] width 70 height 26
click at [90, 24] on div "Settings Apps Reputation Websites Forms CRM Email Social POS Content Ads Intell…" at bounding box center [89, 13] width 70 height 26
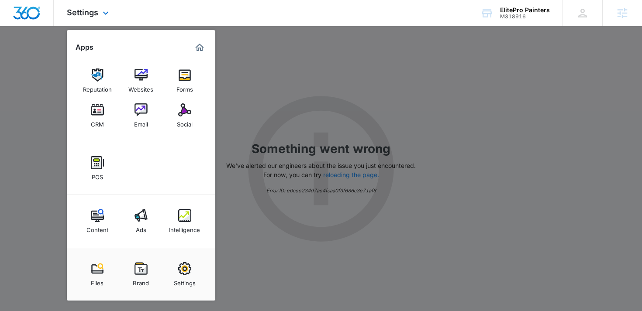
click at [146, 243] on div "Content Ads Intelligence" at bounding box center [141, 221] width 148 height 53
click at [146, 237] on link "Ads" at bounding box center [140, 221] width 33 height 33
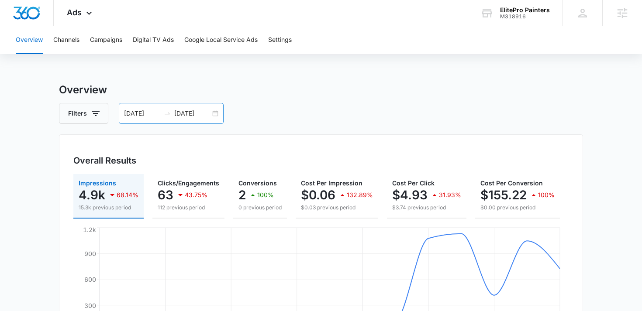
click at [184, 107] on div "[DATE] [DATE]" at bounding box center [171, 113] width 105 height 21
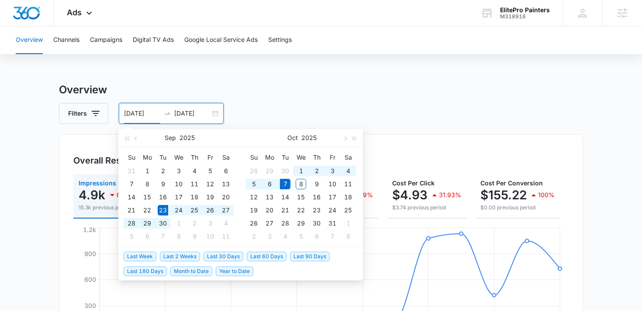
click at [224, 253] on span "Last 30 Days" at bounding box center [223, 257] width 40 height 10
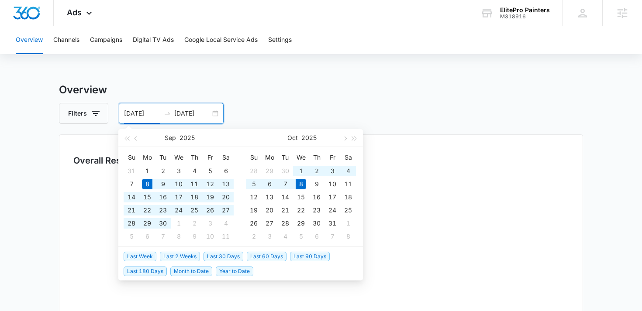
type input "[DATE]"
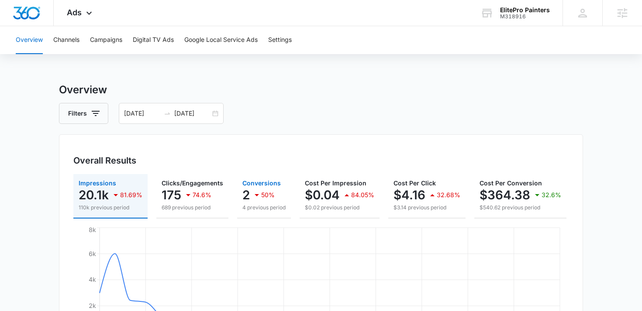
click at [273, 196] on p "50%" at bounding box center [268, 195] width 14 height 6
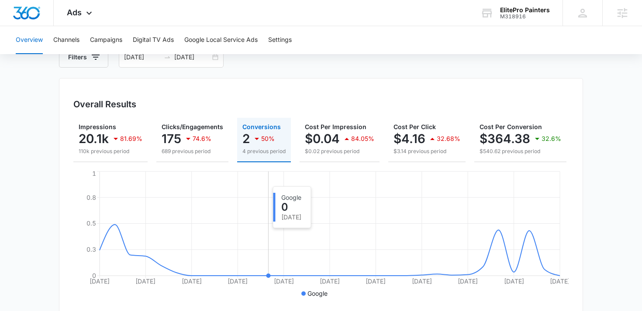
scroll to position [85, 0]
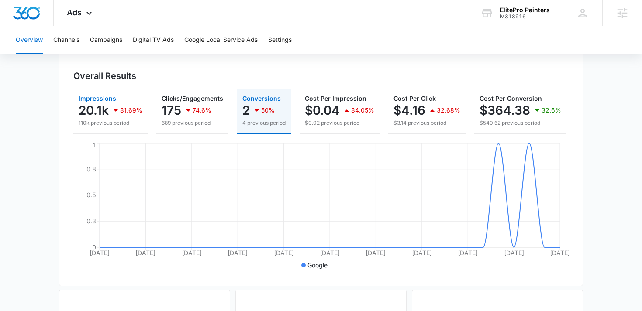
click at [110, 117] on div "81.69%" at bounding box center [126, 110] width 32 height 17
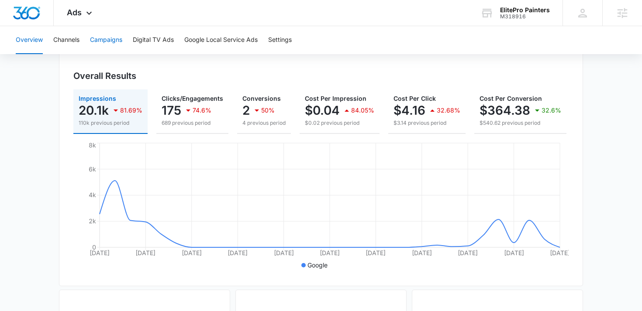
click at [103, 42] on button "Campaigns" at bounding box center [106, 40] width 32 height 28
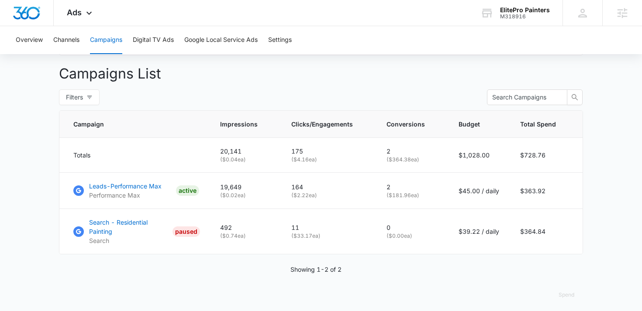
scroll to position [320, 0]
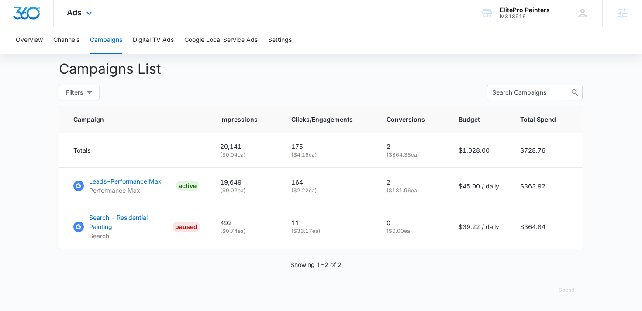
click at [79, 20] on div "Ads Apps Reputation Websites Forms CRM Email Social POS Content Ads Intelligenc…" at bounding box center [81, 13] width 54 height 26
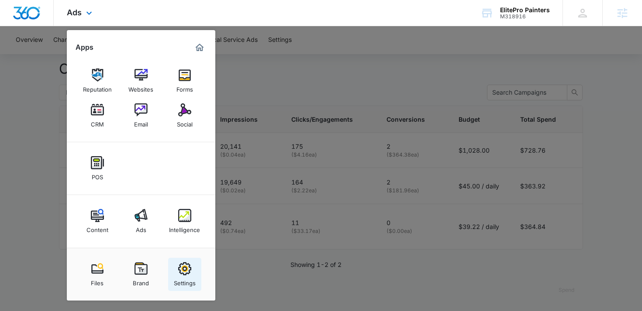
click at [180, 273] on img at bounding box center [184, 268] width 13 height 13
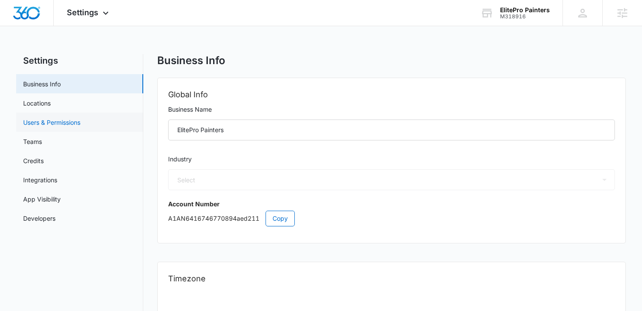
select select "9"
select select "US"
select select "America/[GEOGRAPHIC_DATA]"
click at [77, 125] on link "Users & Permissions" at bounding box center [51, 122] width 57 height 9
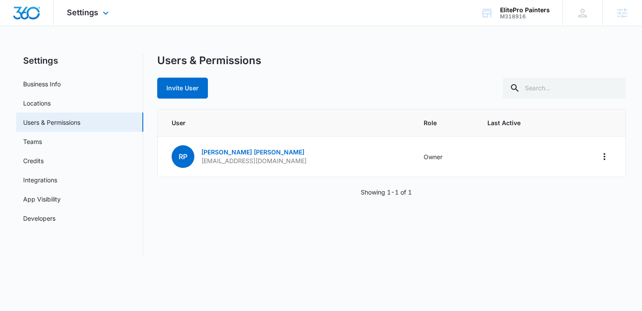
click at [66, 9] on div "Settings Apps Reputation Websites Forms CRM Email Social POS Content Ads Intell…" at bounding box center [89, 13] width 70 height 26
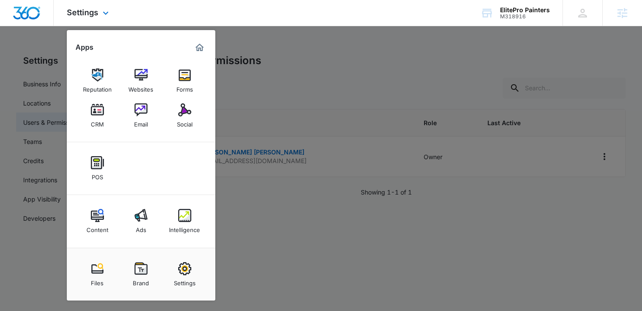
click at [165, 223] on div "Content Ads Intelligence" at bounding box center [141, 221] width 148 height 53
click at [191, 224] on div "Intelligence" at bounding box center [184, 227] width 31 height 11
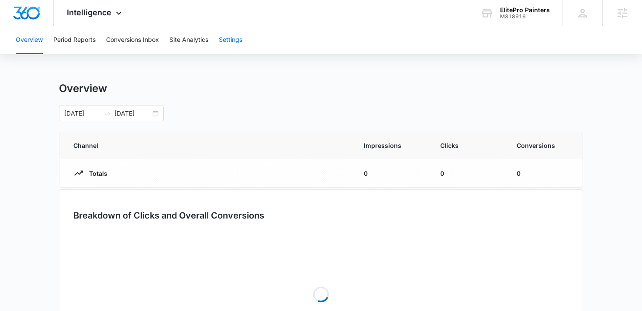
click at [227, 34] on button "Settings" at bounding box center [231, 40] width 24 height 28
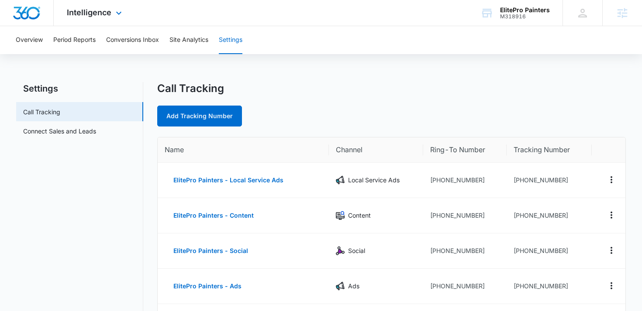
click at [104, 17] on div "Intelligence Apps Reputation Websites Forms CRM Email Social POS Content Ads In…" at bounding box center [95, 13] width 83 height 26
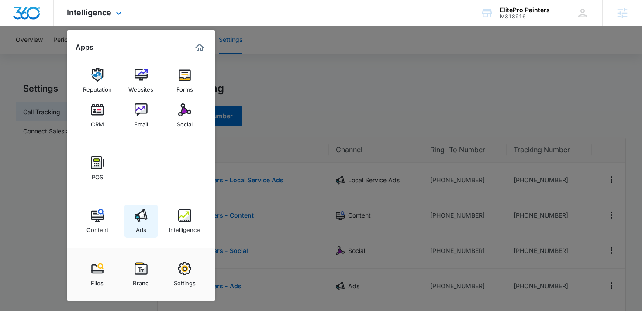
click at [143, 237] on link "Ads" at bounding box center [140, 221] width 33 height 33
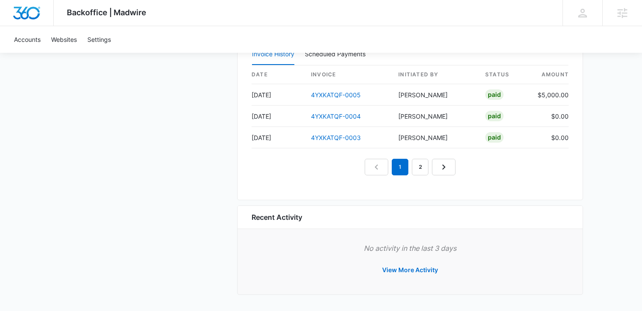
scroll to position [934, 0]
click at [413, 165] on link "2" at bounding box center [420, 167] width 17 height 17
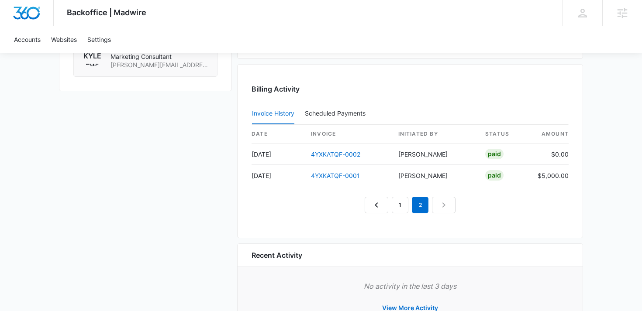
scroll to position [875, 0]
click at [403, 209] on link "1" at bounding box center [400, 205] width 17 height 17
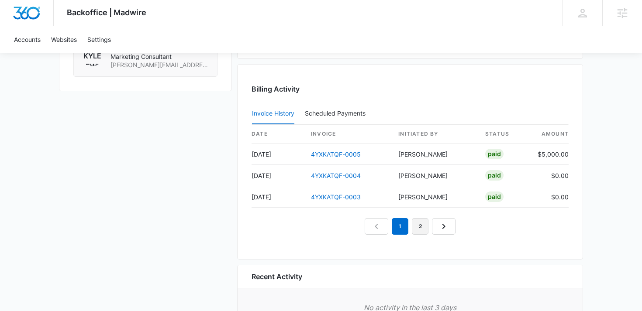
click at [412, 230] on link "2" at bounding box center [420, 226] width 17 height 17
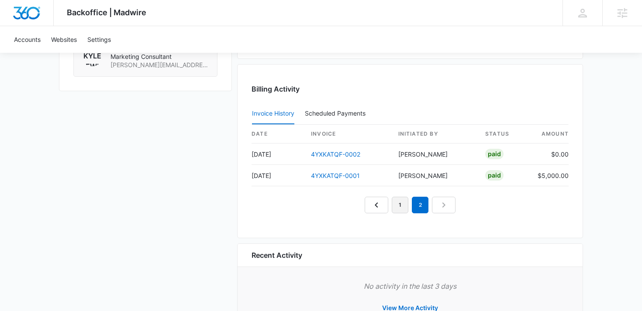
click at [396, 208] on link "1" at bounding box center [400, 205] width 17 height 17
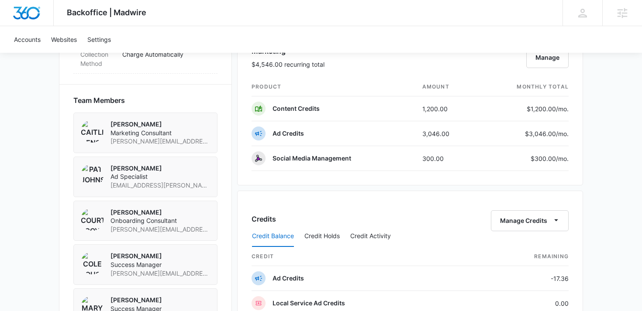
scroll to position [572, 0]
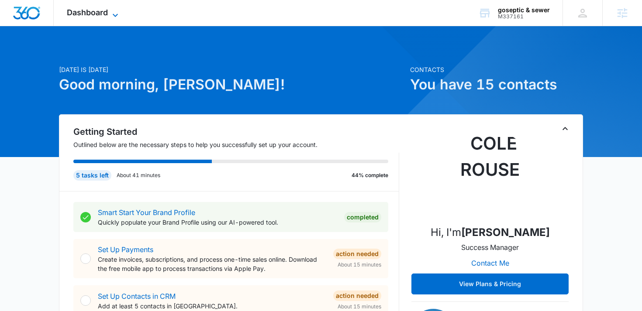
click at [117, 17] on icon at bounding box center [115, 15] width 10 height 10
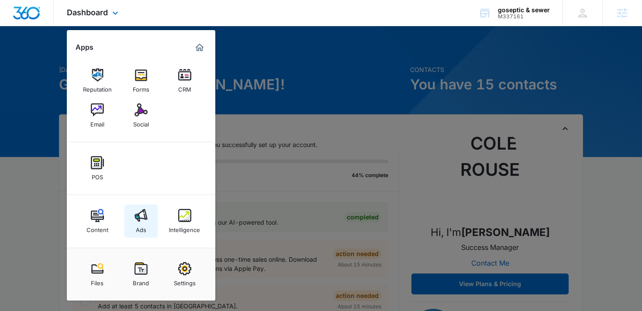
click at [138, 219] on img at bounding box center [140, 215] width 13 height 13
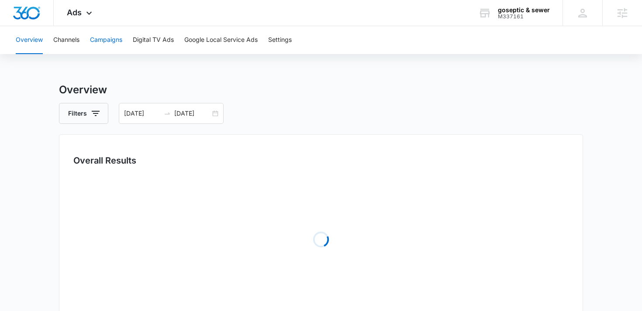
click at [116, 45] on button "Campaigns" at bounding box center [106, 40] width 32 height 28
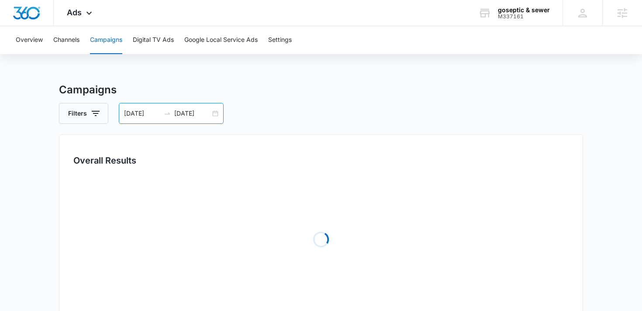
click at [184, 113] on input "[DATE]" at bounding box center [192, 114] width 36 height 10
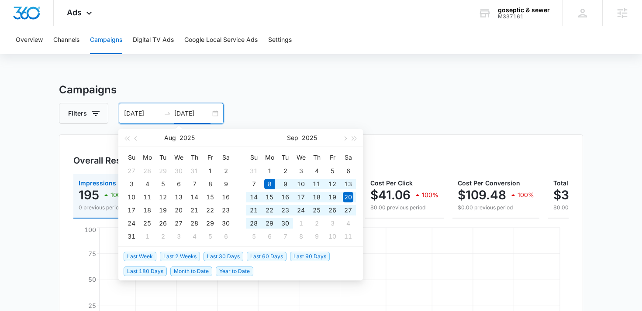
type input "[DATE]"
click at [227, 259] on span "Last 30 Days" at bounding box center [223, 257] width 40 height 10
type input "[DATE]"
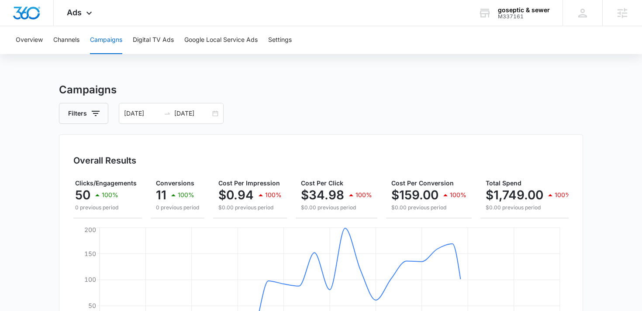
scroll to position [0, 86]
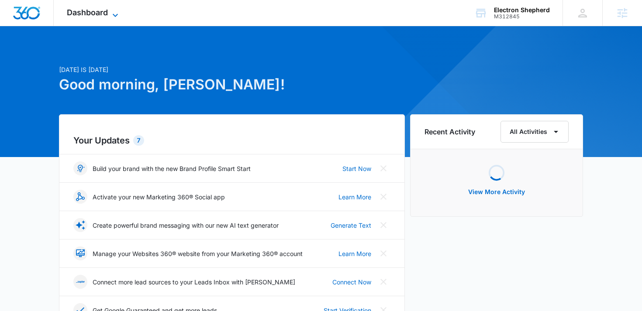
click at [95, 16] on span "Dashboard" at bounding box center [87, 12] width 41 height 9
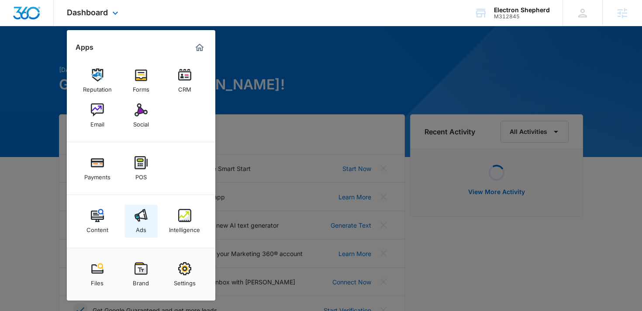
click at [142, 219] on img at bounding box center [140, 215] width 13 height 13
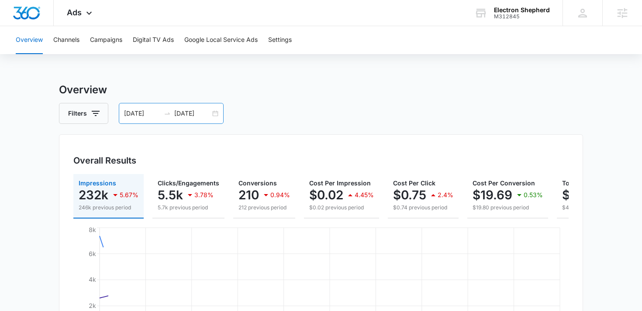
click at [193, 107] on div "09/06/2025 10/06/2025" at bounding box center [171, 113] width 105 height 21
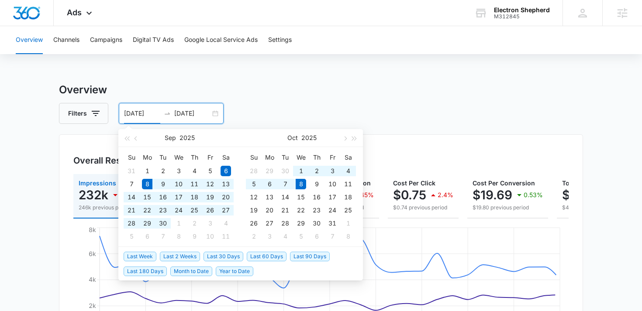
click at [231, 258] on span "Last 30 Days" at bounding box center [223, 257] width 40 height 10
type input "[DATE]"
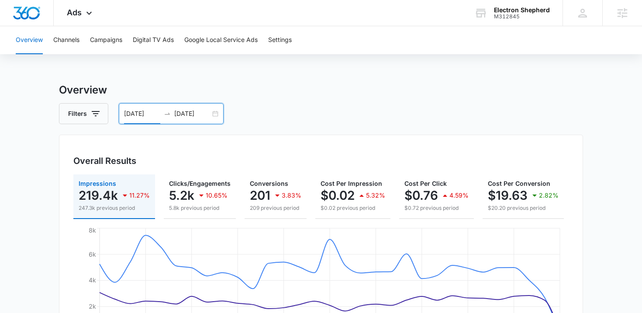
click at [208, 120] on div "09/08/2025 10/08/2025" at bounding box center [171, 113] width 105 height 21
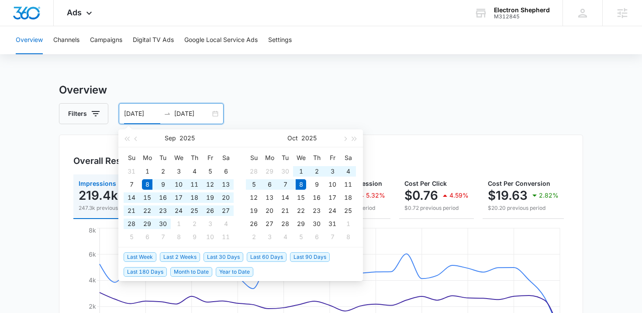
click at [286, 105] on div "Filters 09/08/2025 10/08/2025" at bounding box center [321, 113] width 524 height 21
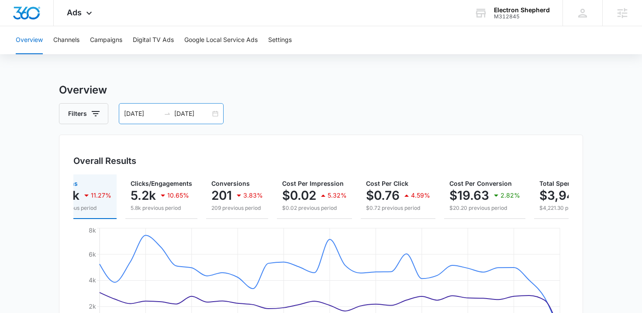
scroll to position [0, 43]
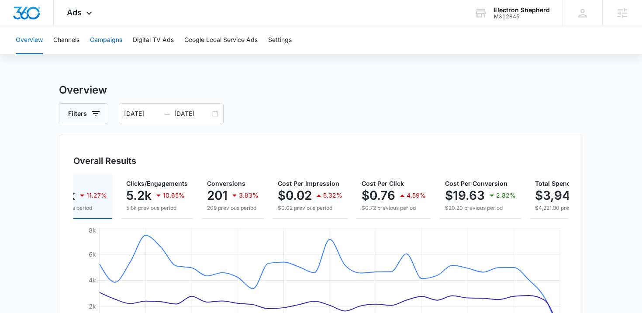
click at [97, 35] on button "Campaigns" at bounding box center [106, 40] width 32 height 28
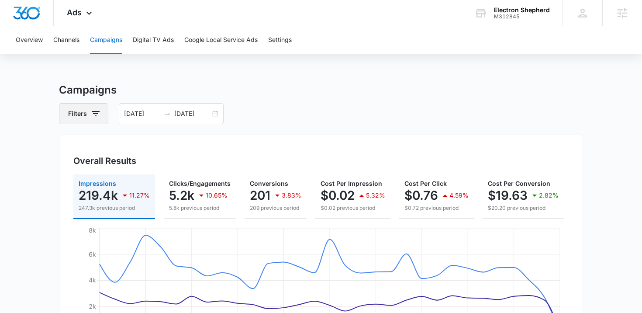
click at [105, 112] on button "Filters" at bounding box center [83, 113] width 49 height 21
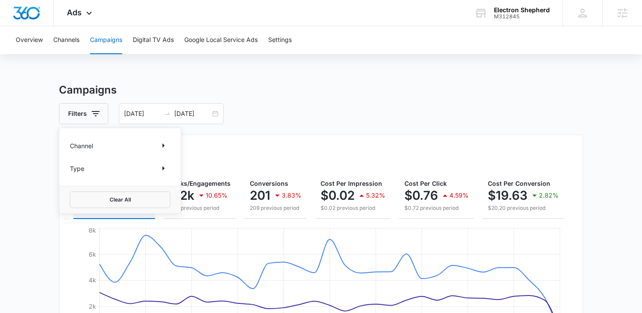
click at [102, 138] on div "Channel Type" at bounding box center [119, 157] width 121 height 58
click at [107, 141] on div "Channel" at bounding box center [120, 145] width 100 height 14
click at [159, 144] on icon "Show Channel filters" at bounding box center [163, 145] width 10 height 10
click at [141, 177] on label "Google" at bounding box center [120, 174] width 100 height 9
click at [70, 175] on input "Google" at bounding box center [70, 174] width 0 height 0
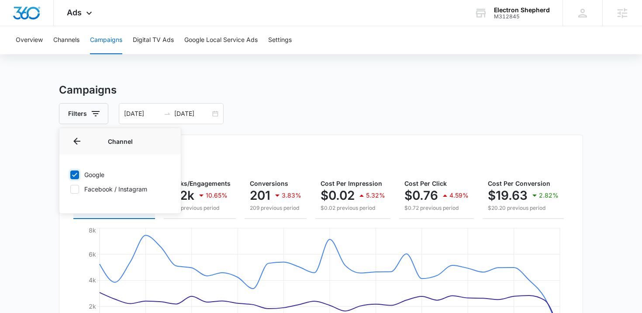
checkbox input "true"
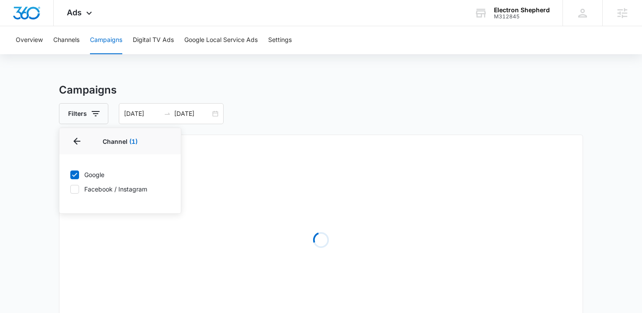
click at [306, 102] on div "Campaigns Filters Channel 1 Channel (1) Google Facebook / Instagram Type Clear …" at bounding box center [321, 309] width 524 height 455
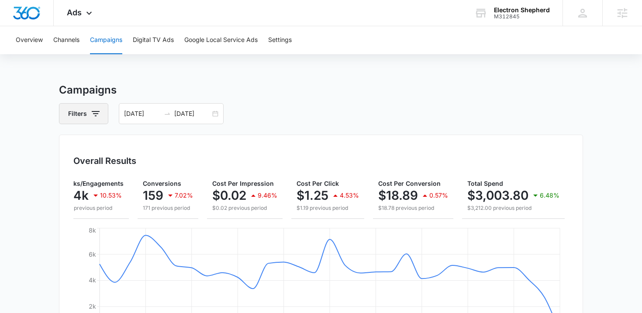
click at [103, 110] on button "Filters" at bounding box center [83, 113] width 49 height 21
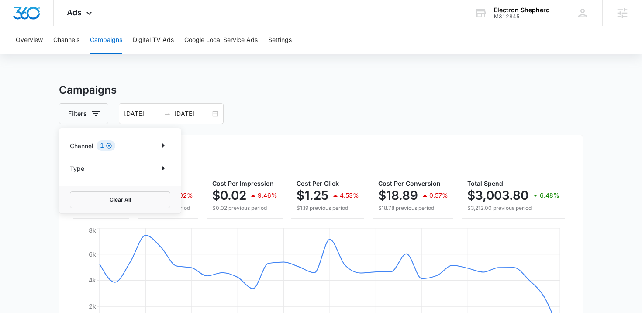
click at [111, 146] on icon "Clear" at bounding box center [109, 145] width 7 height 7
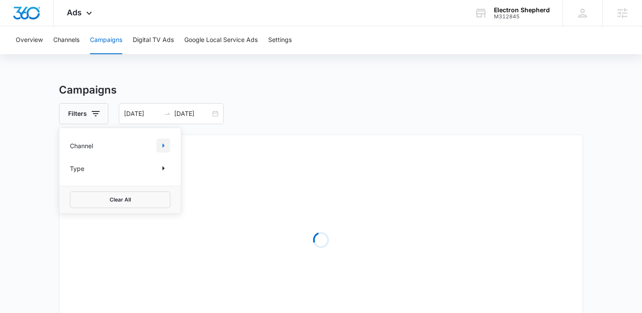
click at [167, 148] on icon "Show Channel filters" at bounding box center [163, 145] width 10 height 10
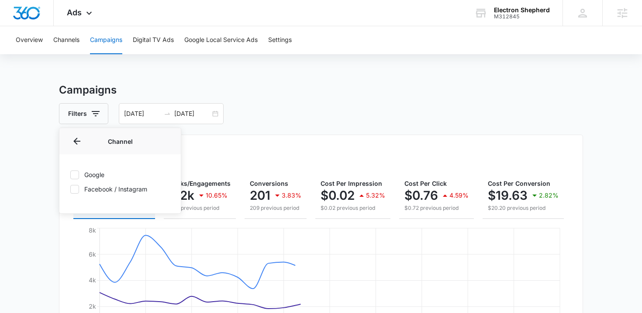
click at [119, 198] on div "Google Facebook / Instagram" at bounding box center [119, 181] width 121 height 55
click at [122, 194] on div "Google Facebook / Instagram" at bounding box center [119, 181] width 121 height 55
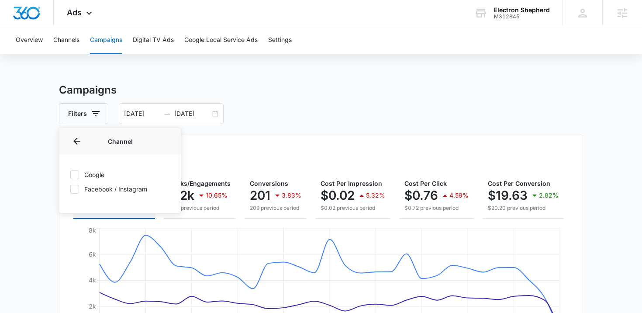
click at [105, 188] on label "Facebook / Instagram" at bounding box center [120, 188] width 100 height 9
click at [70, 189] on input "Facebook / Instagram" at bounding box center [70, 189] width 0 height 0
checkbox input "true"
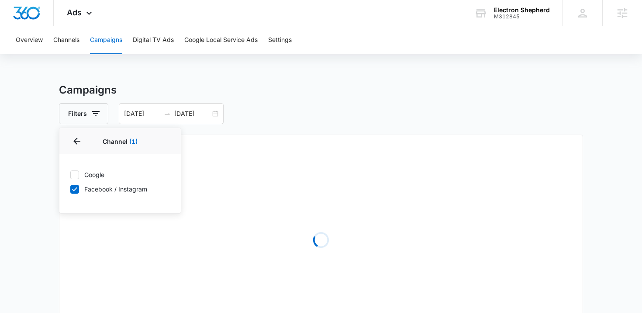
click at [272, 121] on div "Filters Channel 1 Channel (1) Google Facebook / Instagram Type Clear All 09/08/…" at bounding box center [321, 113] width 524 height 21
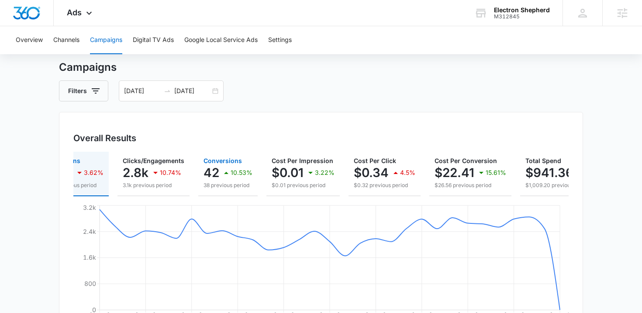
scroll to position [0, 78]
